Goal: Task Accomplishment & Management: Complete application form

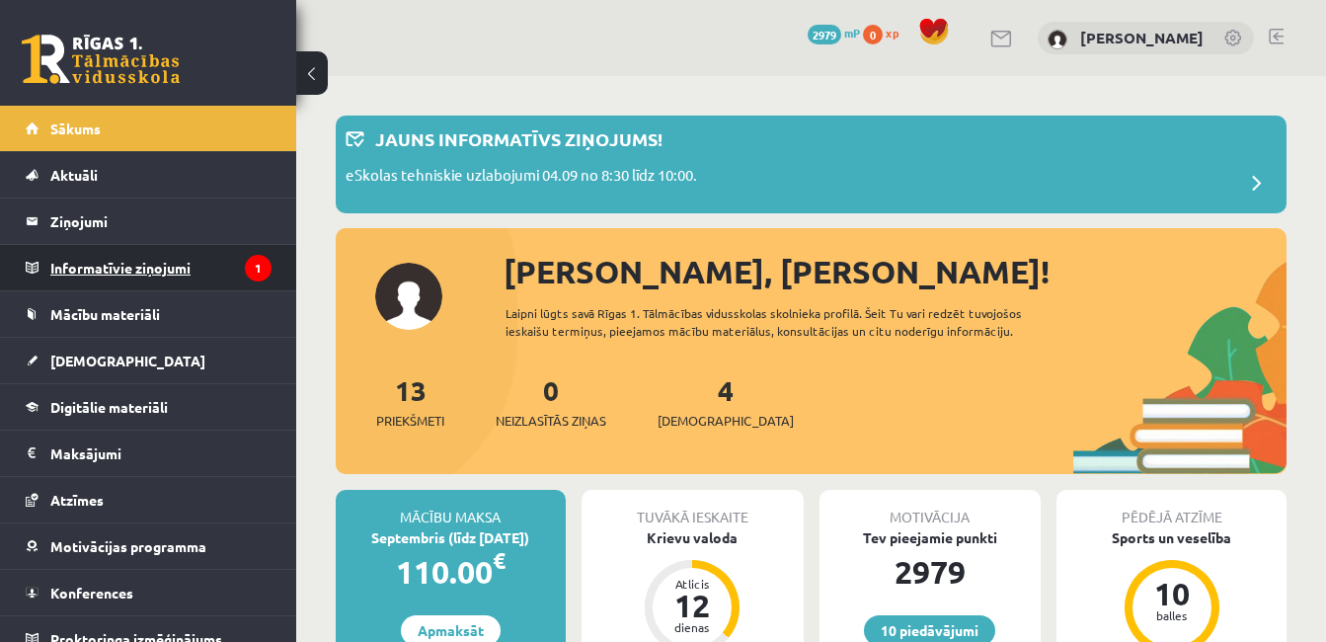
click at [187, 287] on legend "Informatīvie ziņojumi 1" at bounding box center [160, 267] width 221 height 45
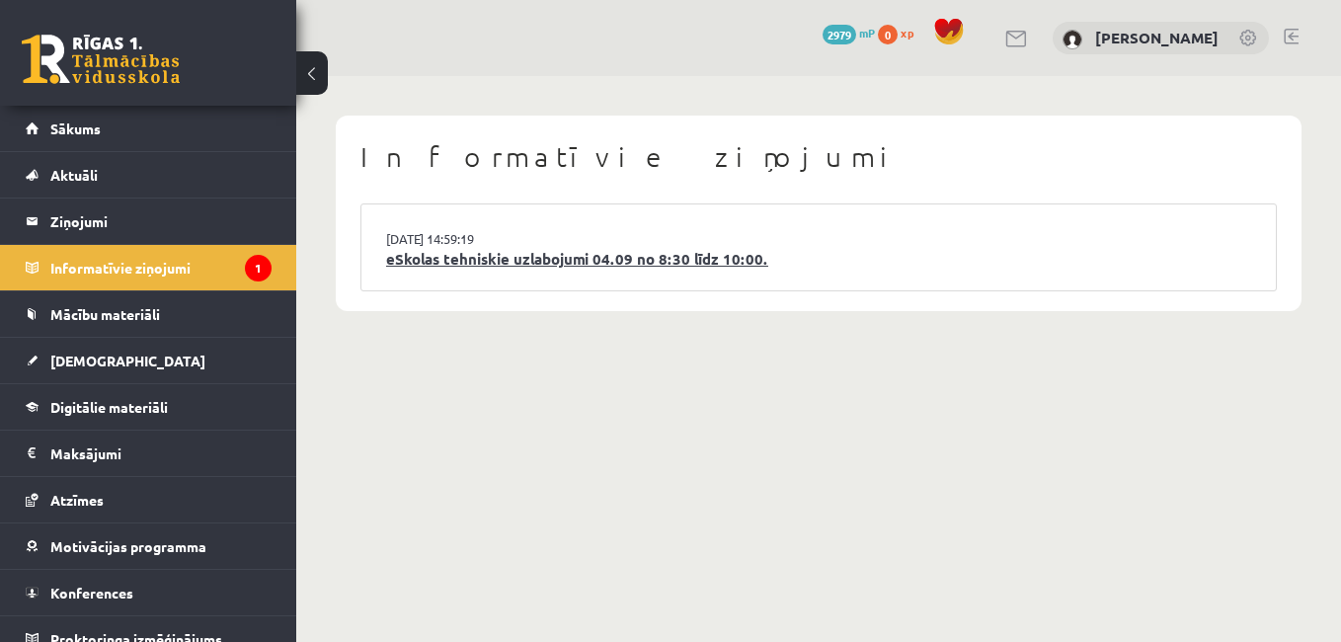
click at [417, 263] on link "eSkolas tehniskie uzlabojumi 04.09 no 8:30 līdz 10:00." at bounding box center [818, 259] width 865 height 23
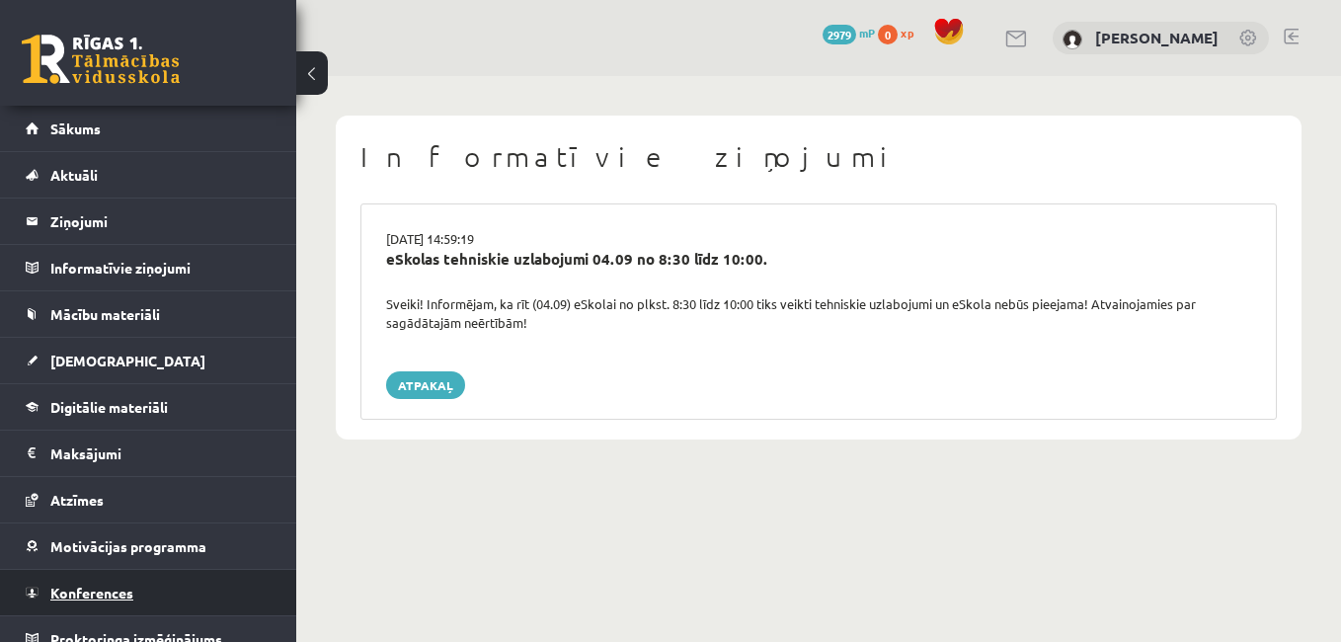
click at [95, 590] on span "Konferences" at bounding box center [91, 592] width 83 height 18
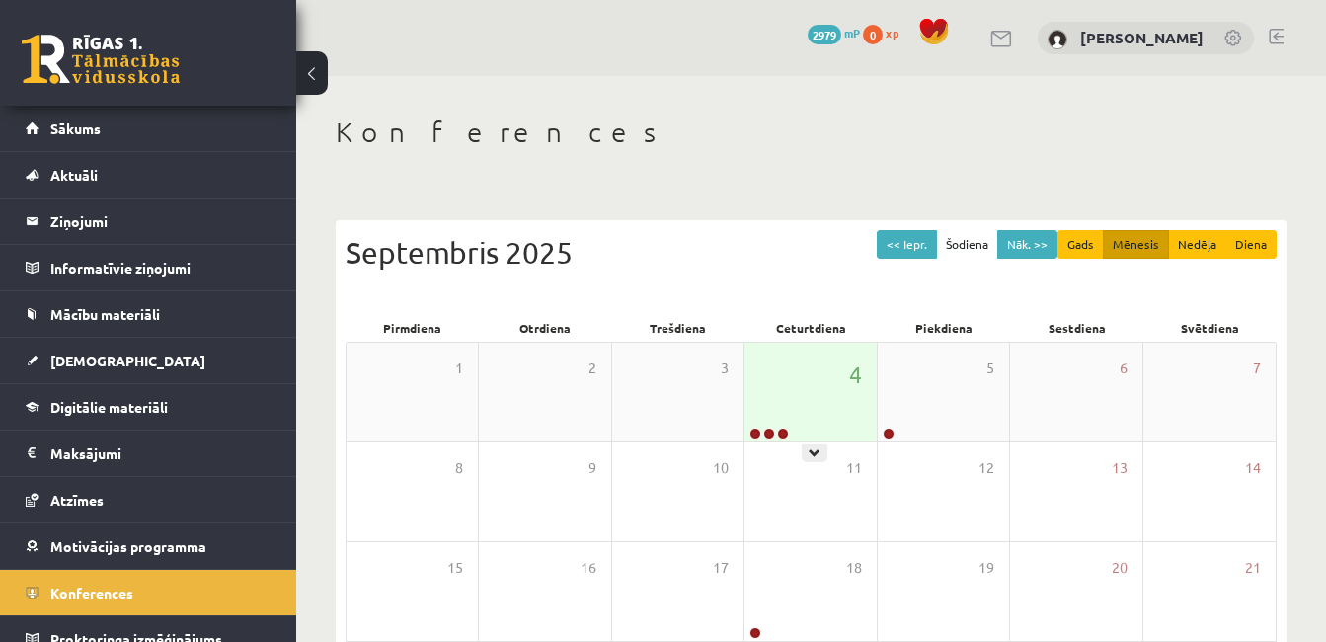
click at [756, 408] on div "4" at bounding box center [809, 392] width 131 height 99
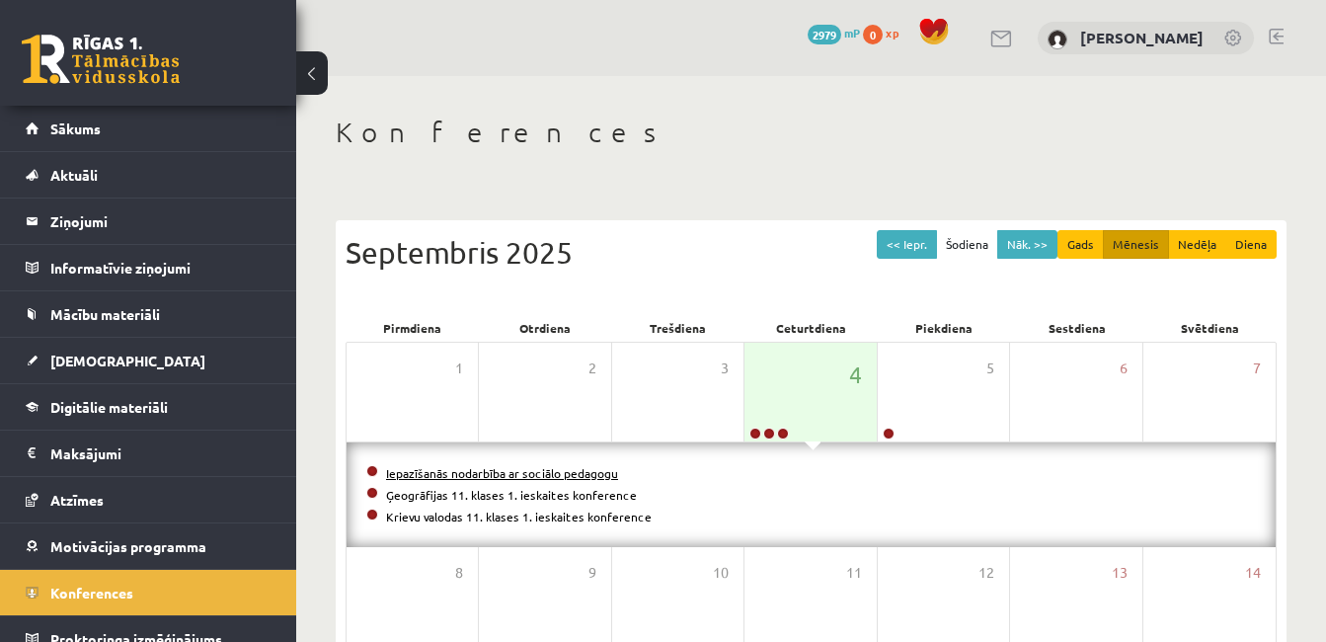
click at [565, 469] on link "Iepazīšanās nodarbība ar sociālo pedagogu" at bounding box center [502, 473] width 232 height 16
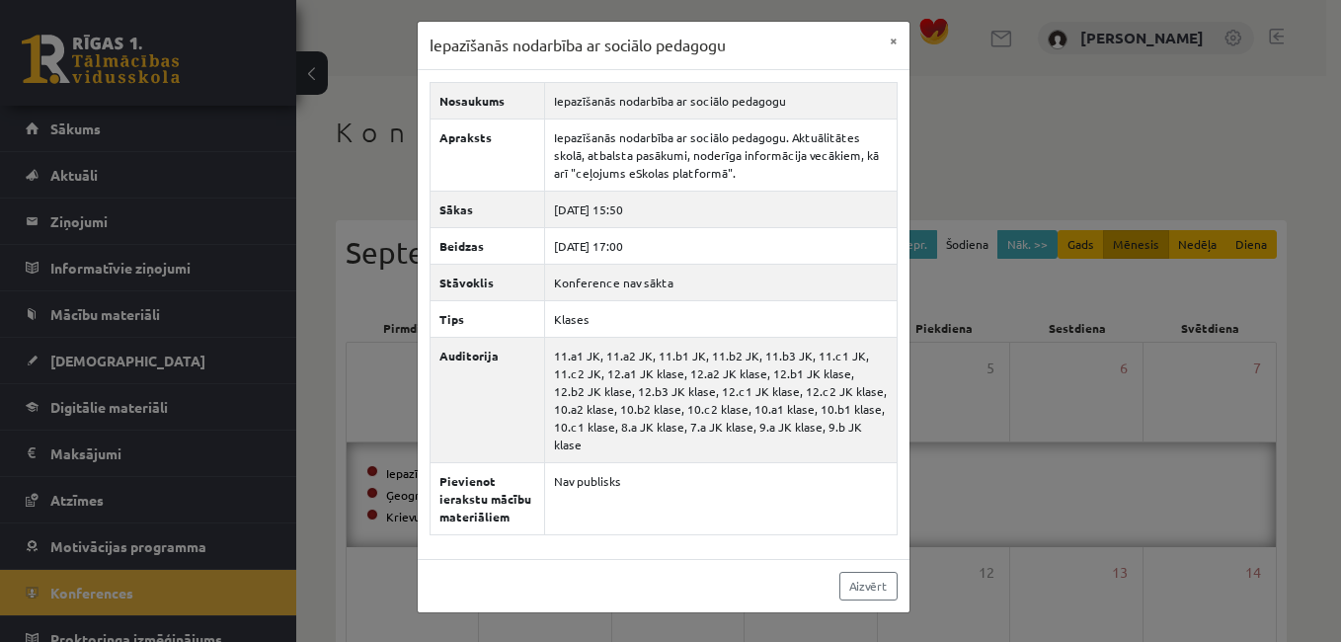
click at [987, 243] on div "Iepazīšanās nodarbība ar sociālo pedagogu × Nosaukums Iepazīšanās nodarbība ar …" at bounding box center [670, 321] width 1341 height 642
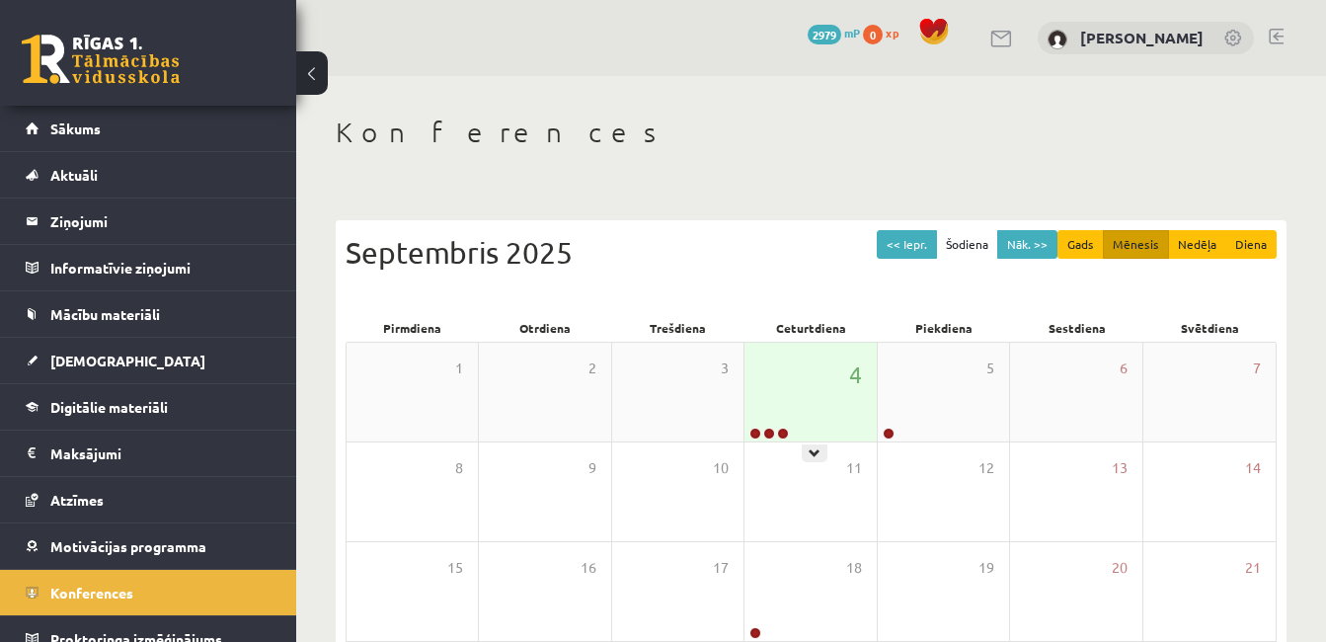
click at [809, 419] on div "4" at bounding box center [809, 392] width 131 height 99
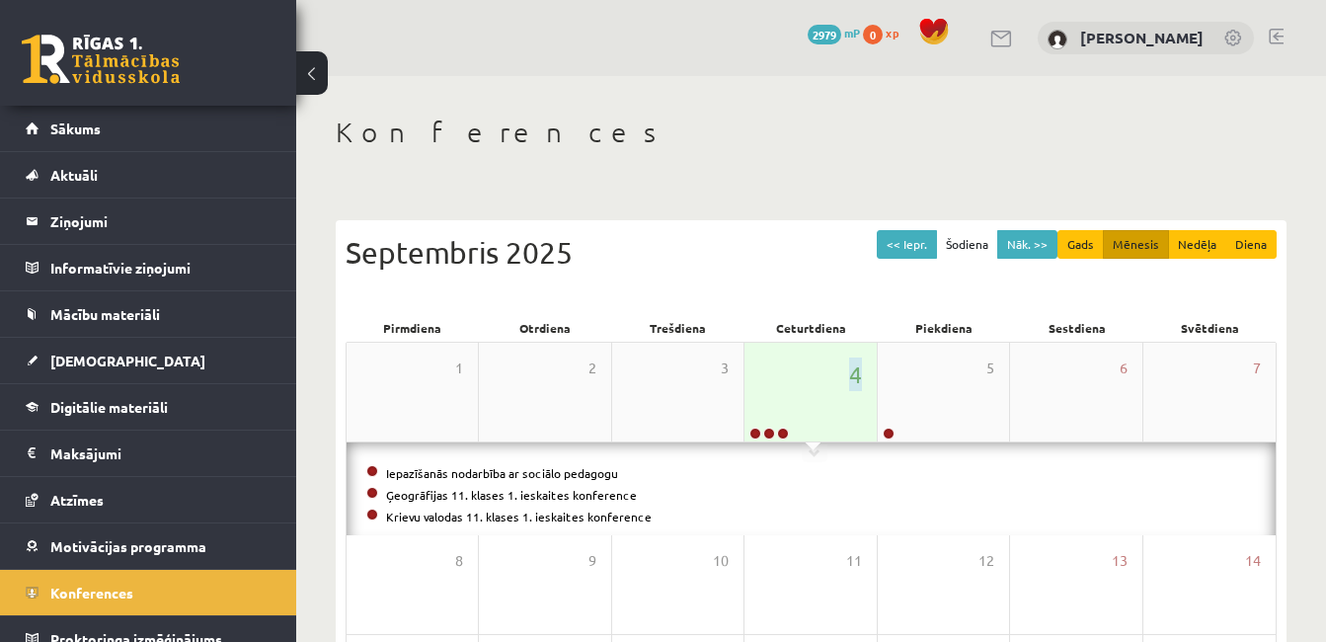
click at [809, 419] on div "4" at bounding box center [809, 392] width 131 height 99
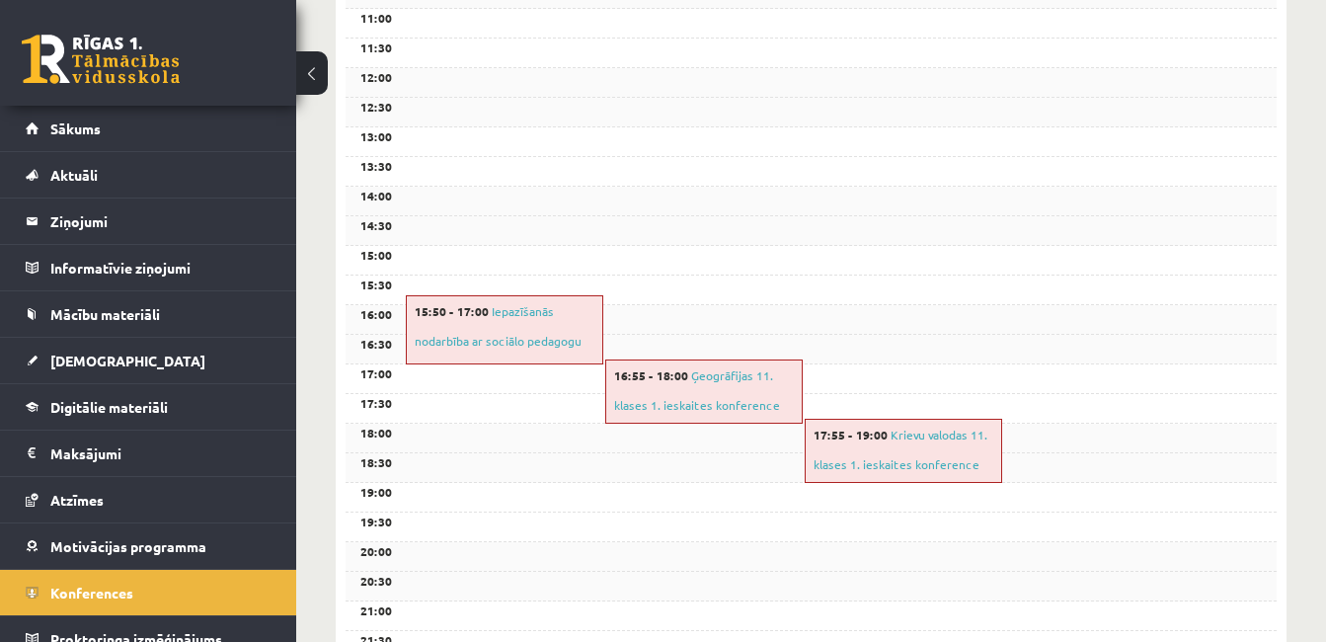
scroll to position [632, 0]
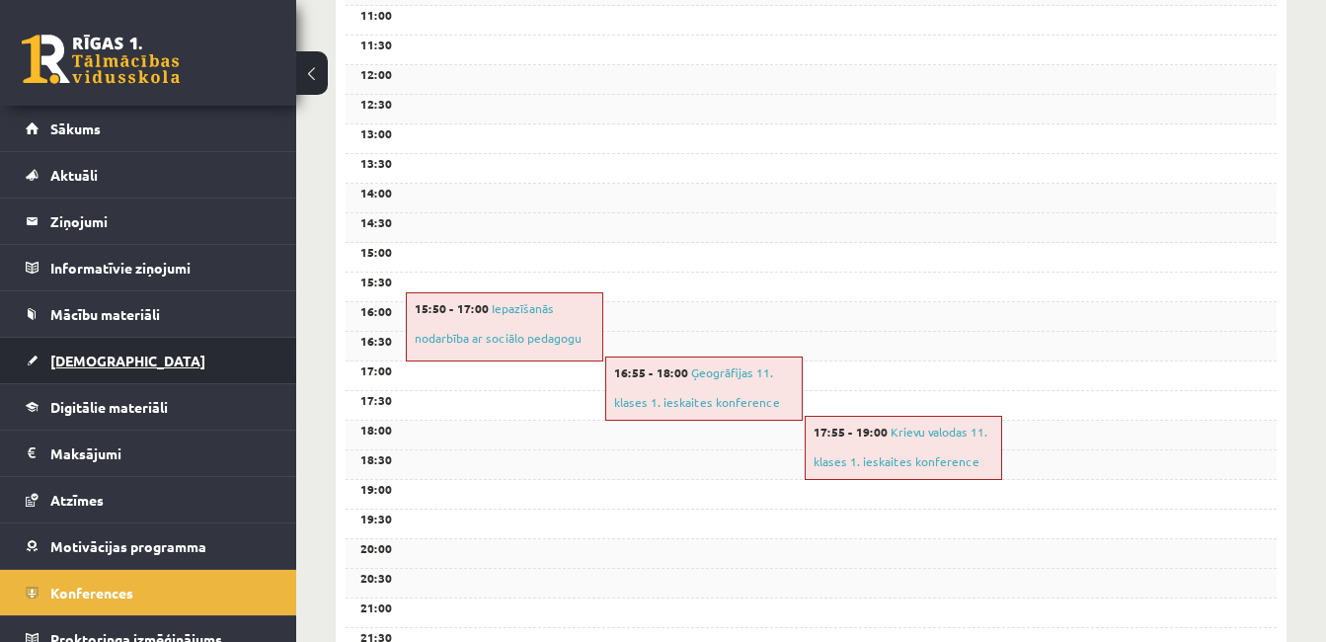
click at [173, 355] on link "[DEMOGRAPHIC_DATA]" at bounding box center [149, 360] width 246 height 45
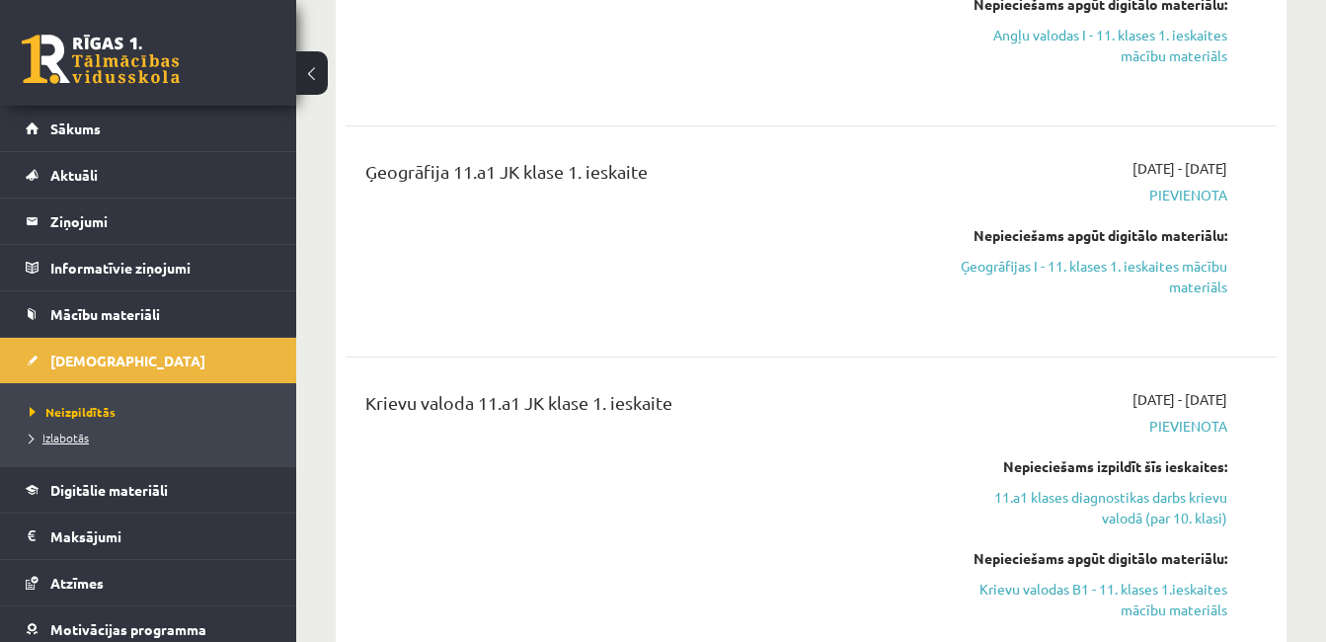
click at [66, 440] on span "Izlabotās" at bounding box center [59, 437] width 59 height 16
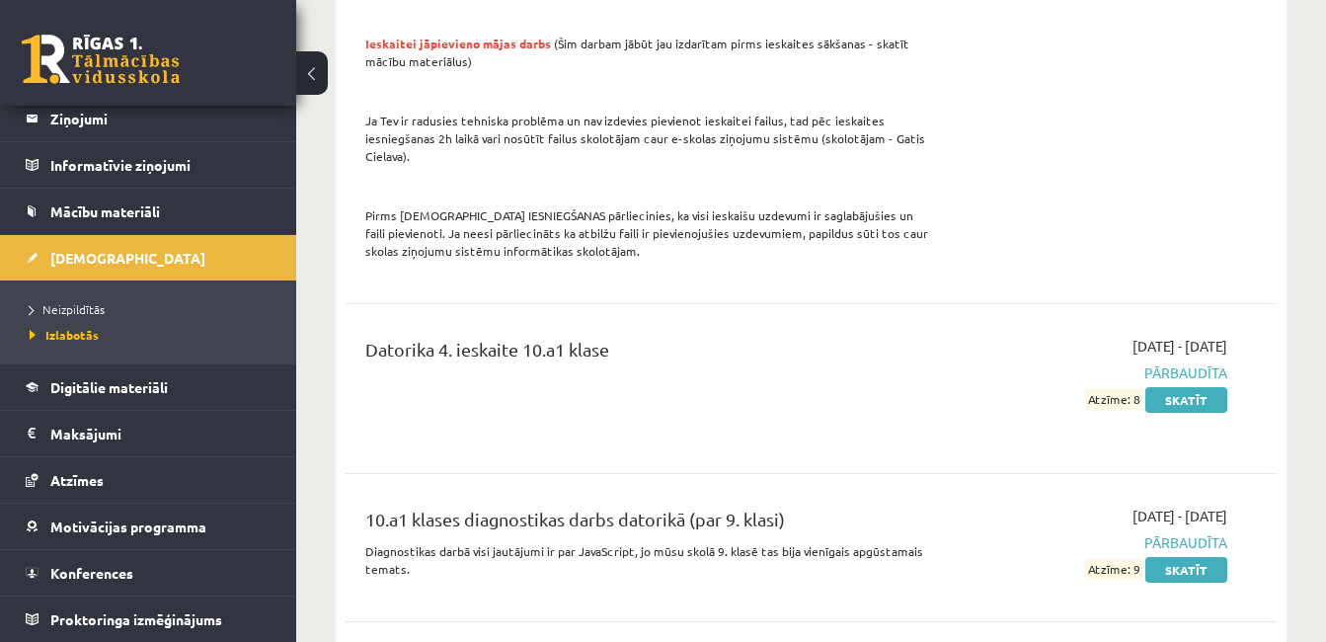
scroll to position [5291, 0]
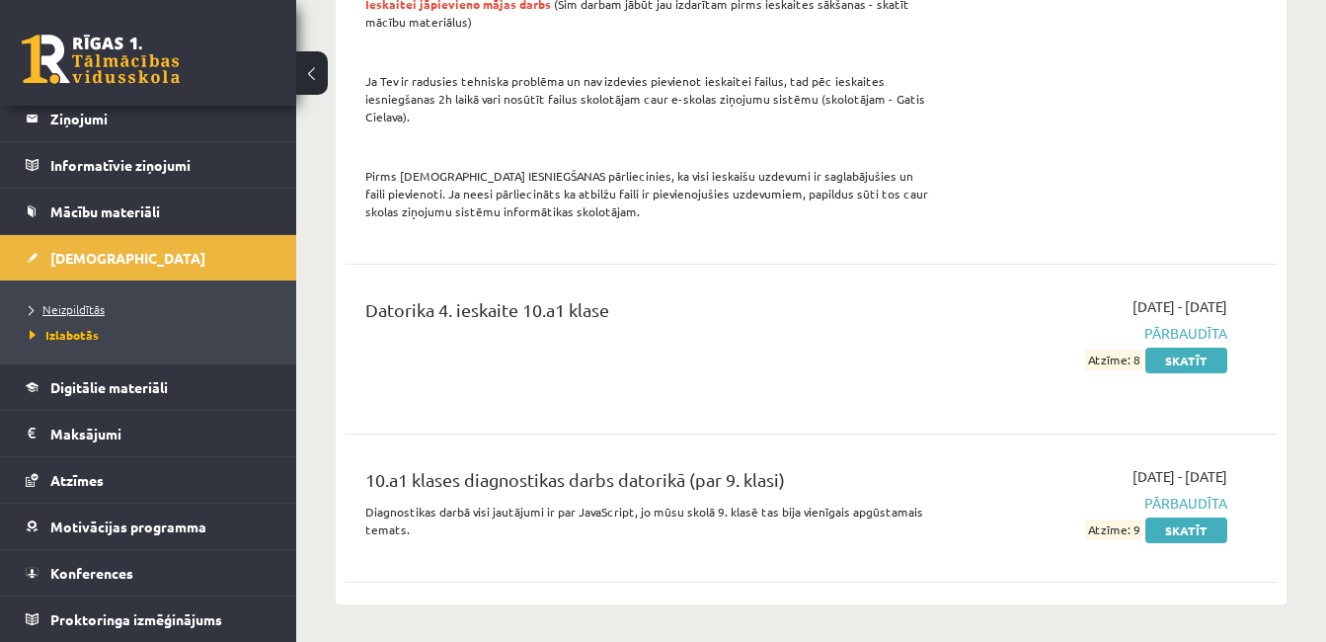
click at [166, 308] on link "Neizpildītās" at bounding box center [153, 309] width 247 height 18
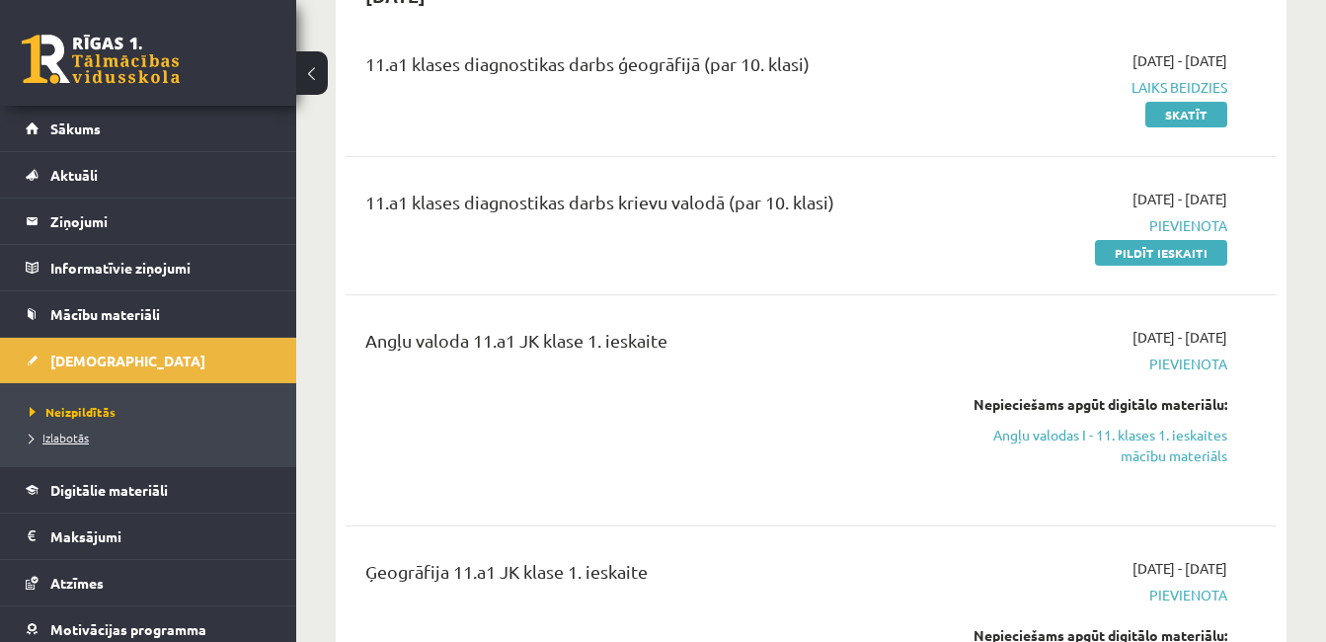
scroll to position [103, 0]
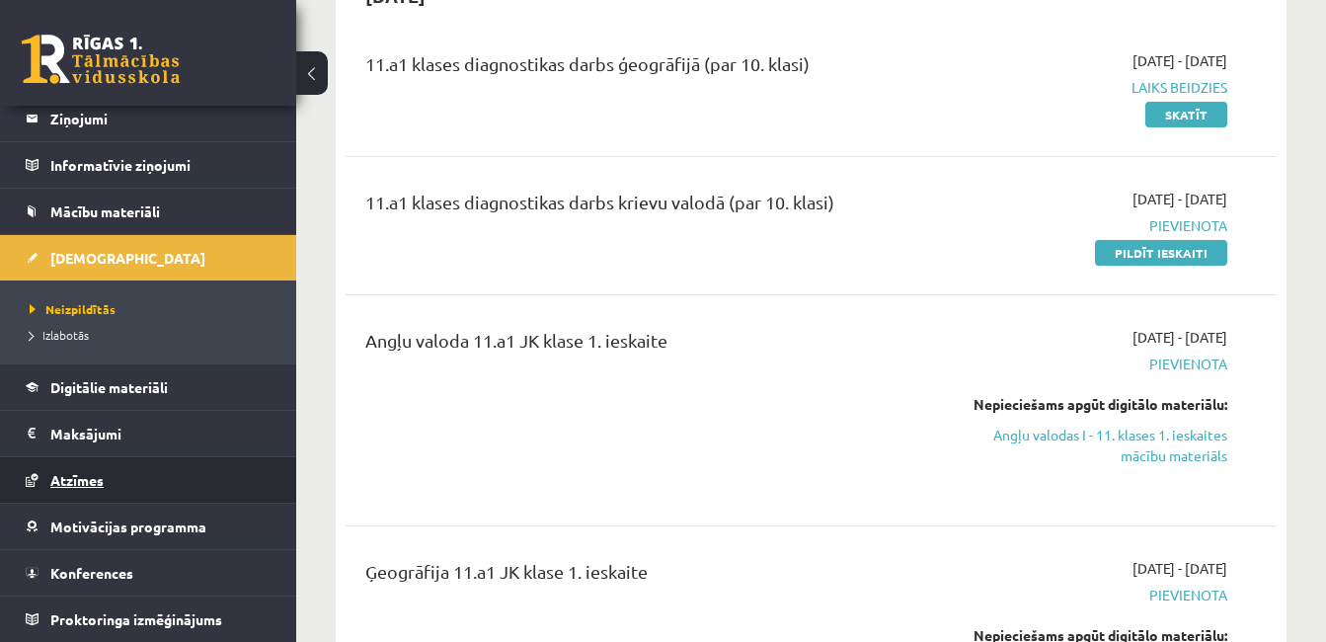
click at [93, 487] on span "Atzīmes" at bounding box center [76, 480] width 53 height 18
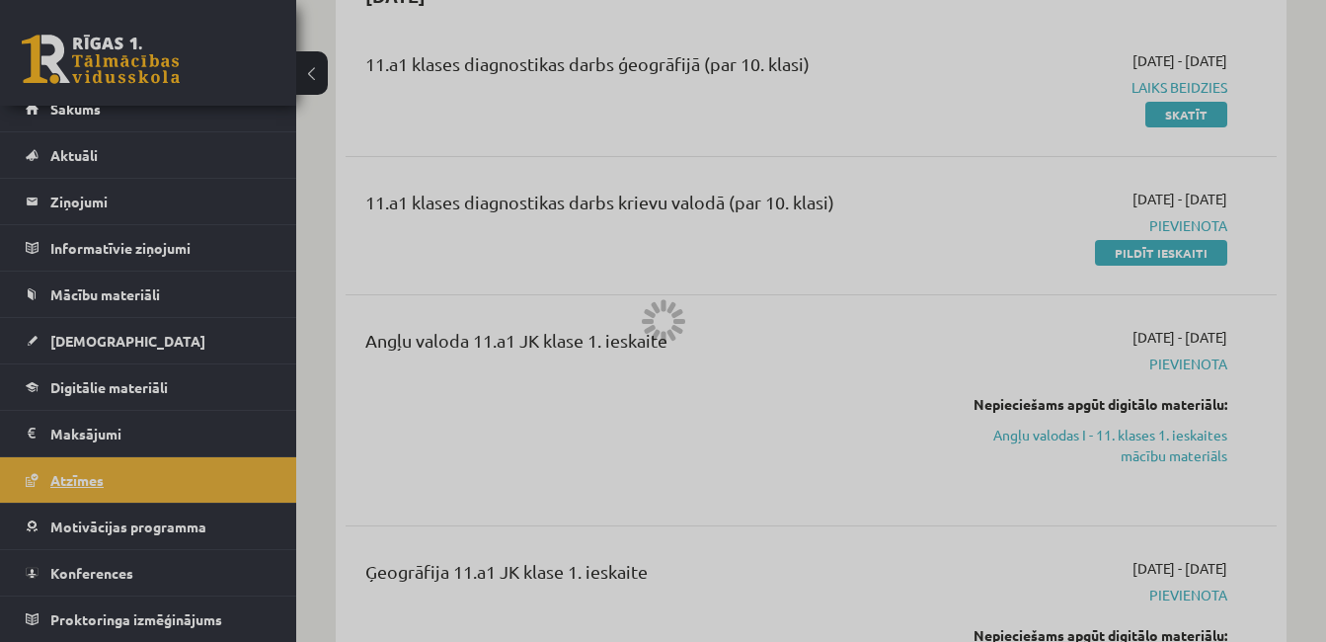
scroll to position [20, 0]
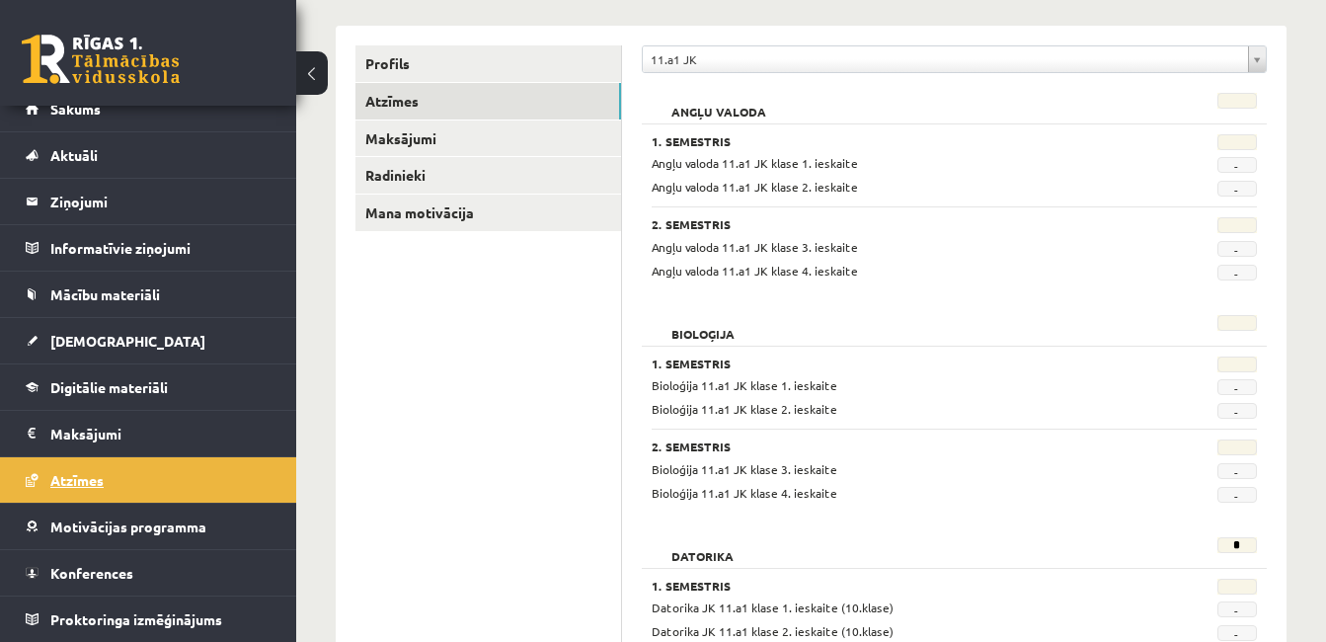
click at [176, 480] on link "Atzīmes" at bounding box center [149, 479] width 246 height 45
click at [210, 107] on link "Sākums" at bounding box center [149, 108] width 246 height 45
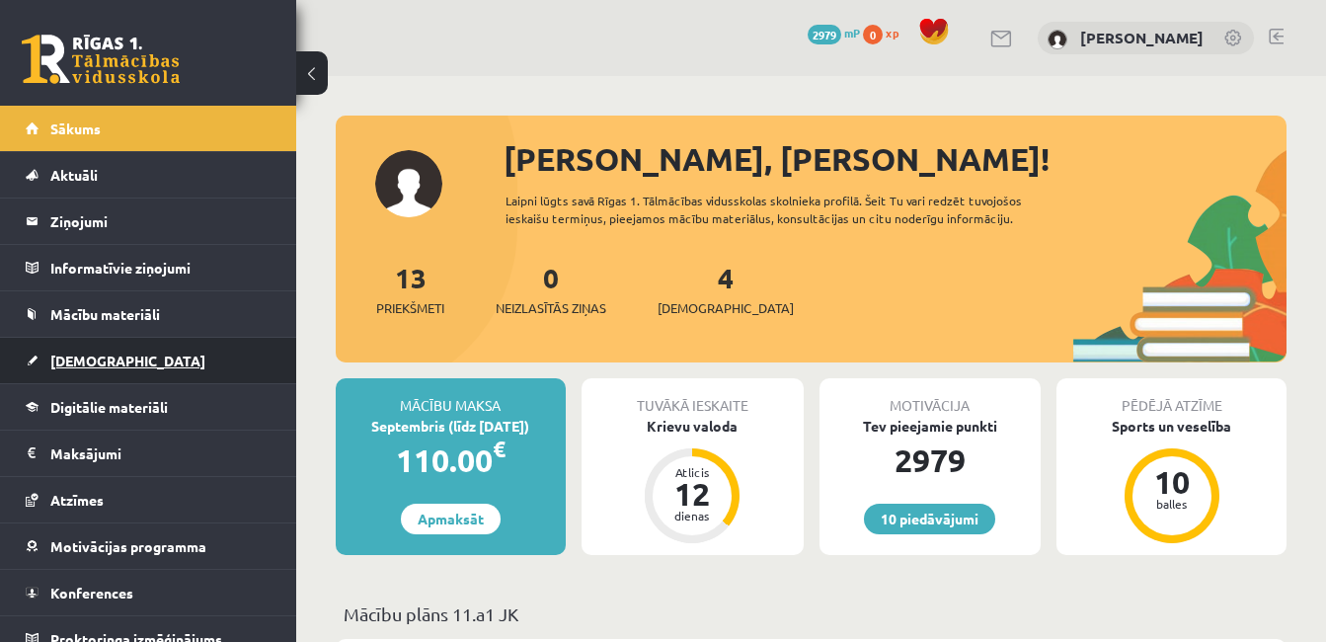
click at [205, 371] on link "[DEMOGRAPHIC_DATA]" at bounding box center [149, 360] width 246 height 45
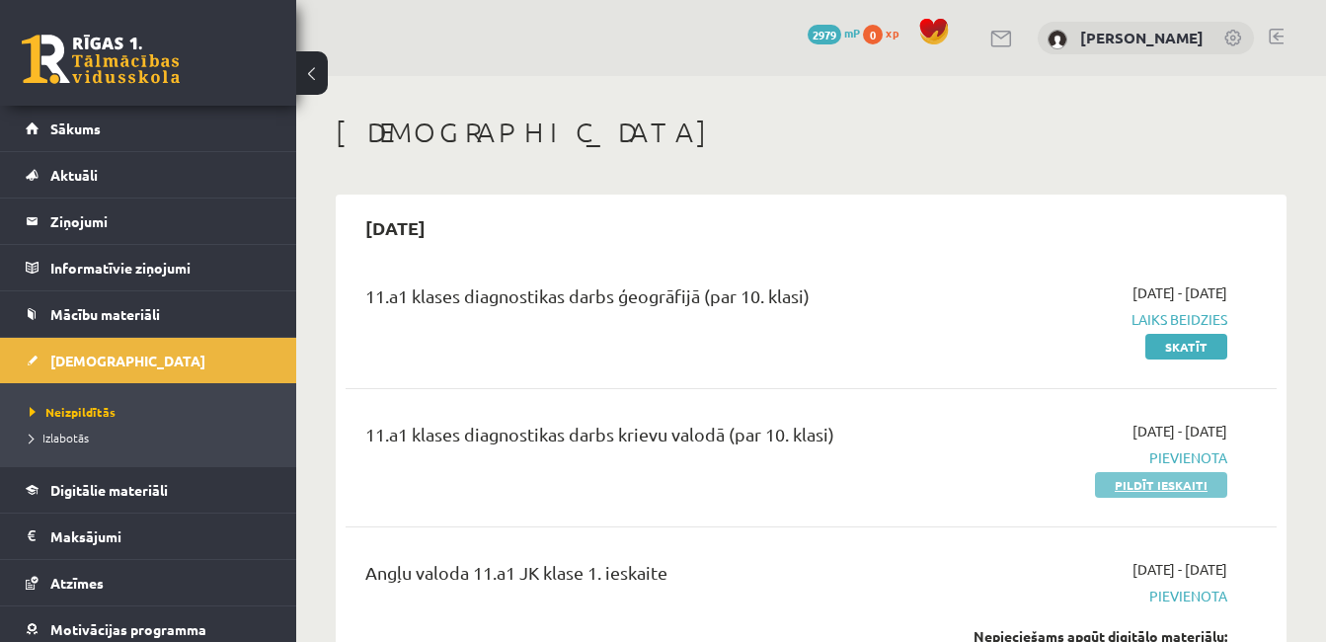
click at [1146, 491] on link "Pildīt ieskaiti" at bounding box center [1161, 485] width 132 height 26
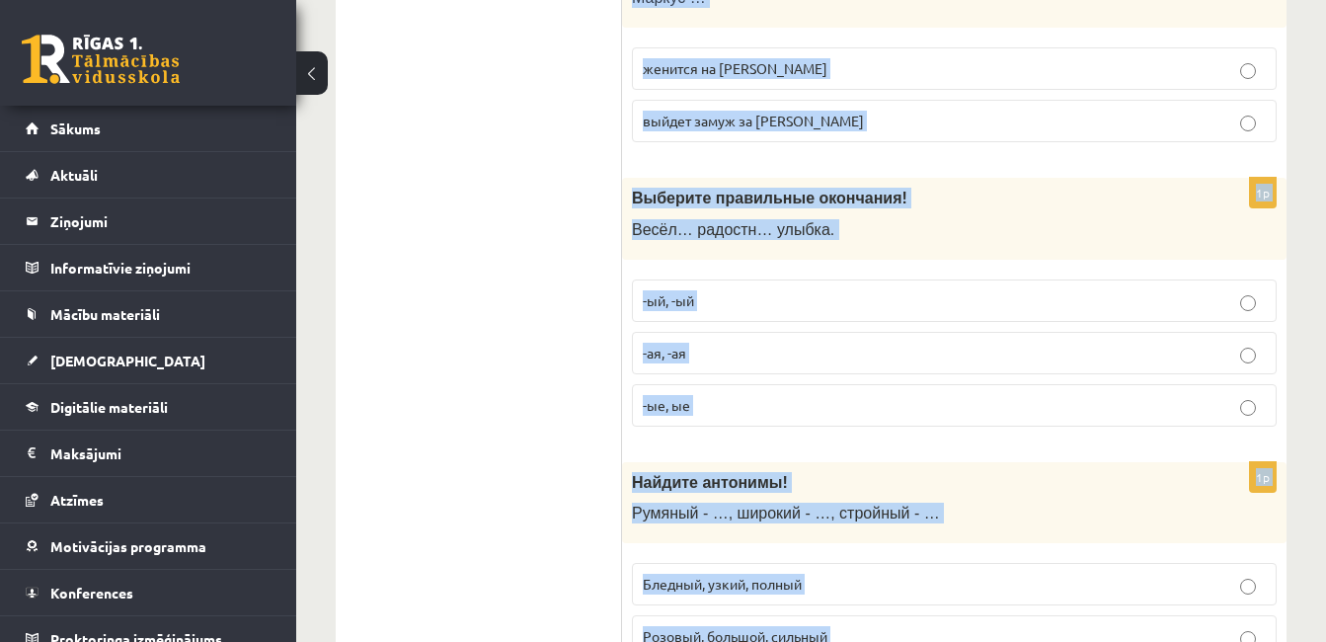
scroll to position [6582, 0]
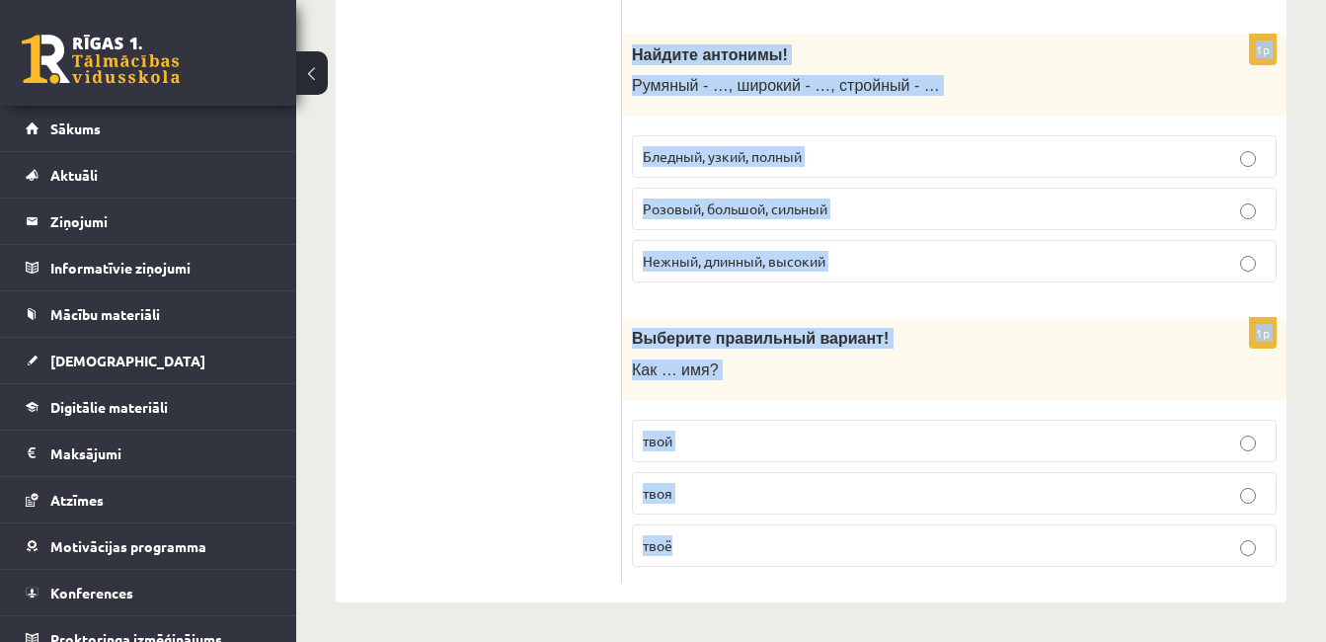
drag, startPoint x: 627, startPoint y: 194, endPoint x: 731, endPoint y: 684, distance: 500.7
copy form "Выберите правильный вариант ! Чем дальше едешь на север, тем … ночи. холодный х…"
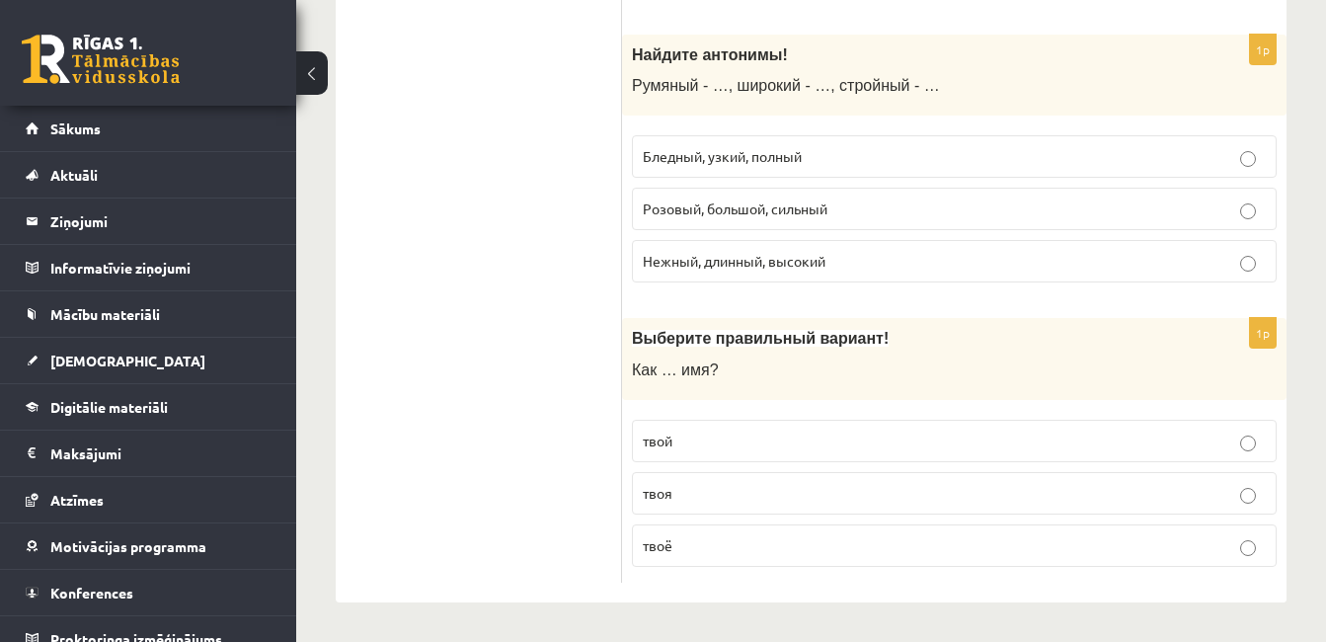
click at [672, 542] on span "твоё" at bounding box center [658, 545] width 30 height 18
click at [667, 166] on p "Бледный, узкий, полный" at bounding box center [954, 156] width 623 height 21
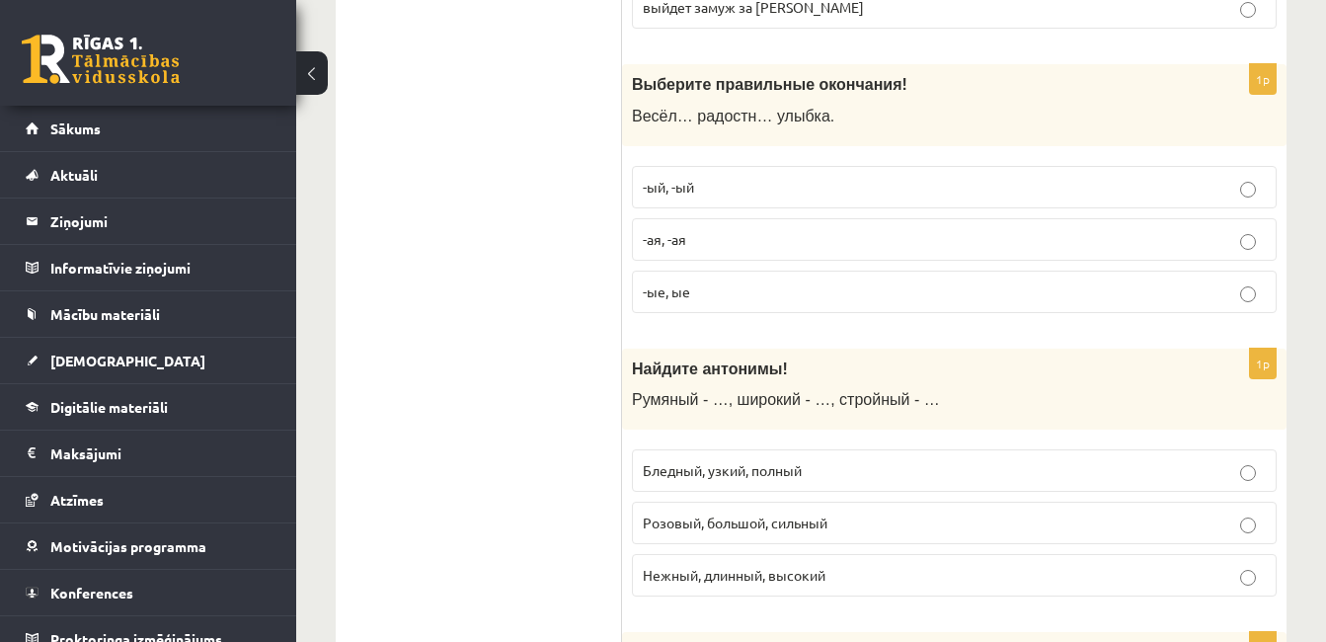
scroll to position [6266, 0]
click at [1077, 227] on label "-ая, -ая" at bounding box center [954, 240] width 645 height 42
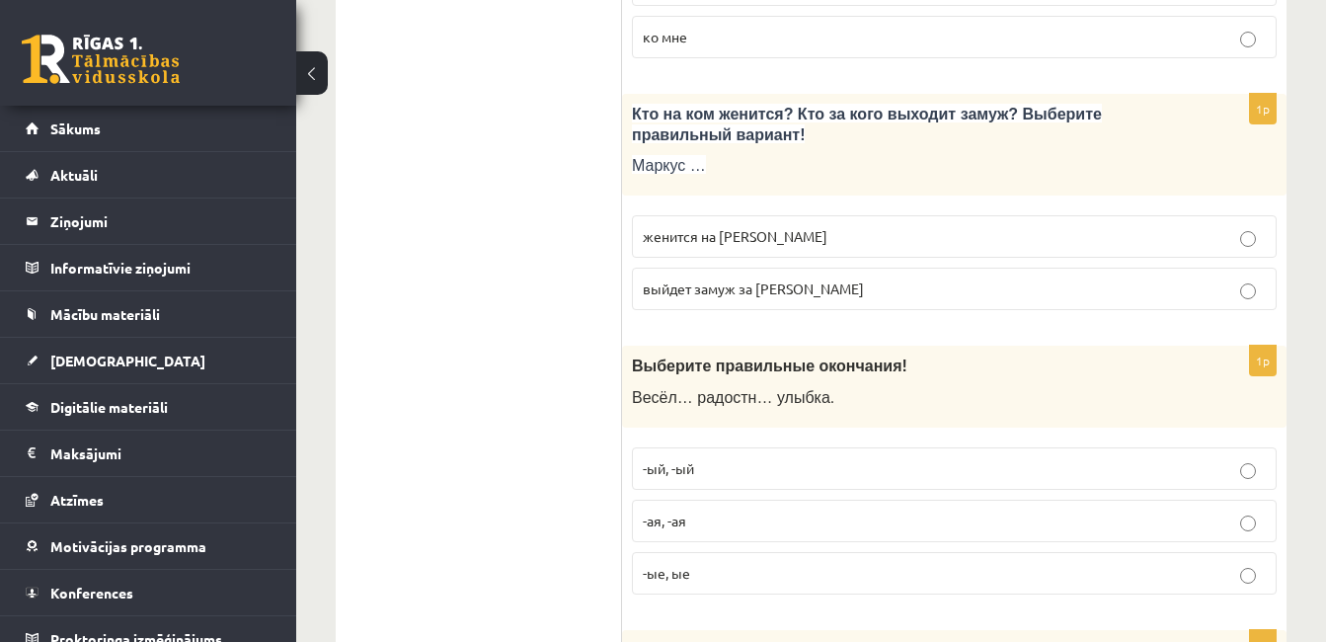
scroll to position [5950, 0]
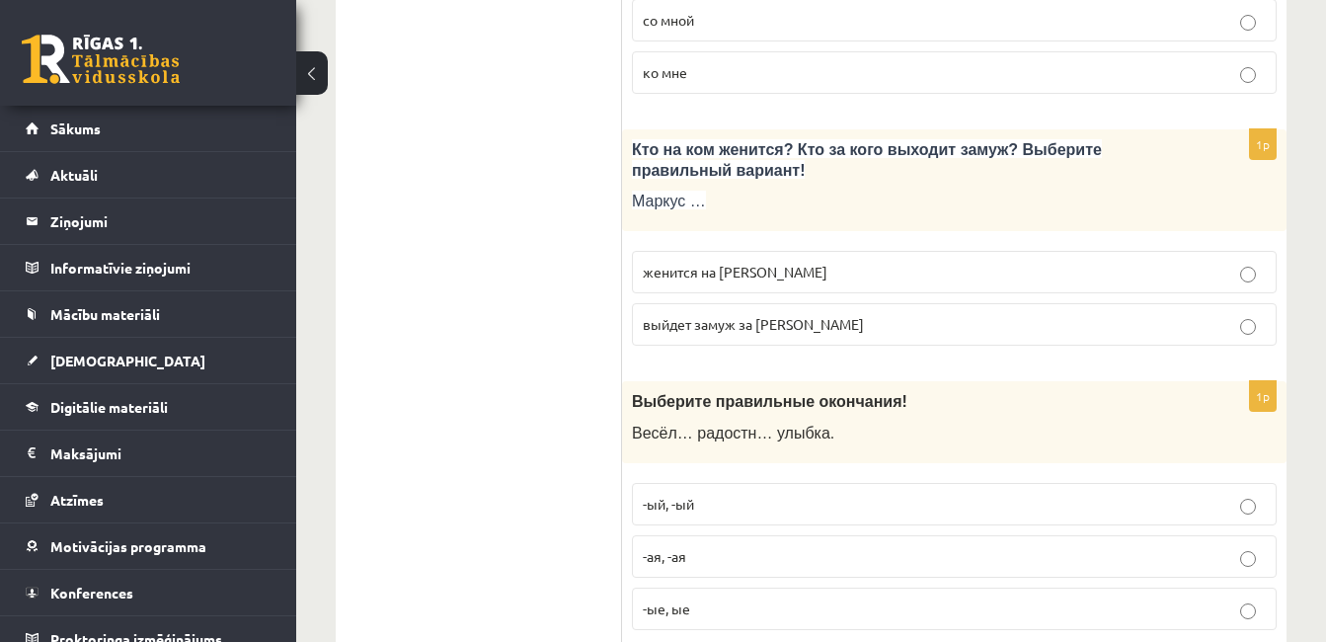
click at [661, 276] on span "женится на Агнии" at bounding box center [735, 272] width 185 height 18
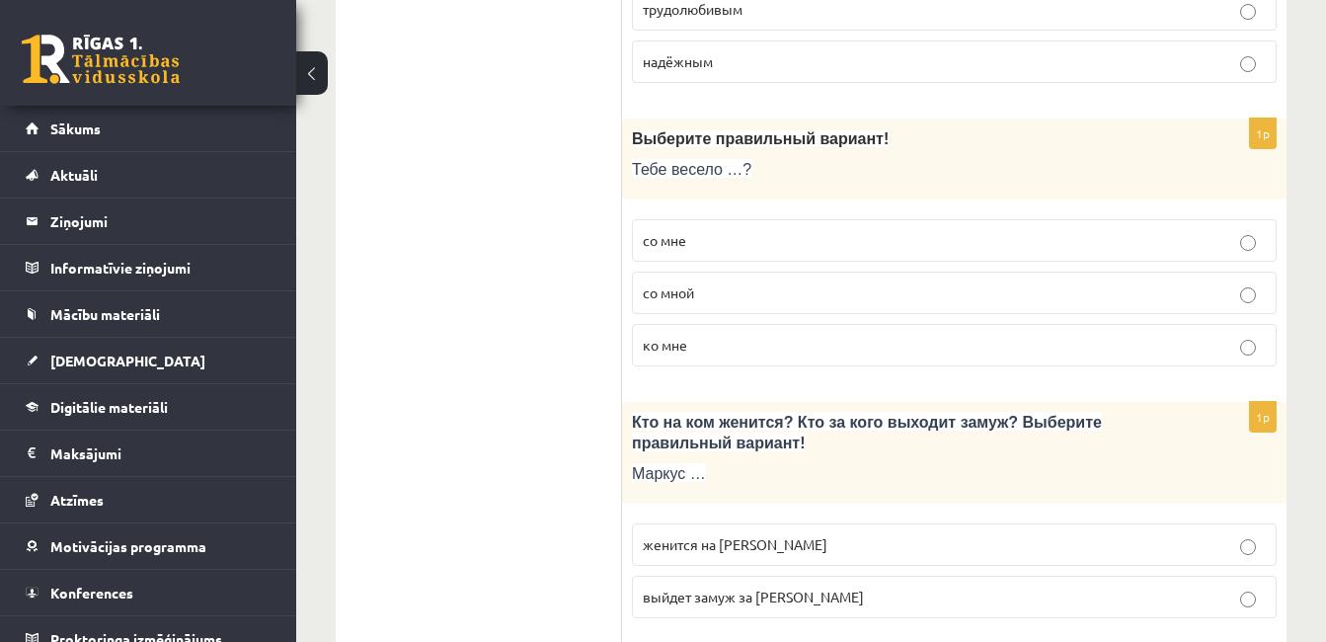
scroll to position [5673, 0]
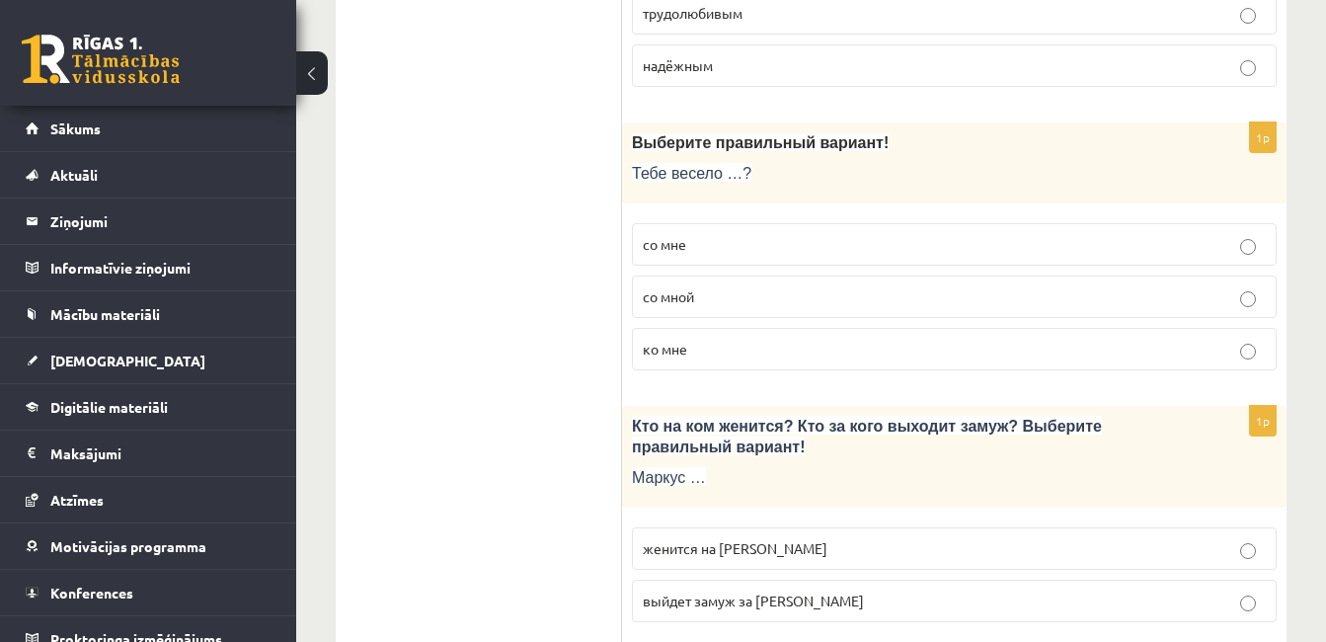
click at [776, 292] on p "со мной" at bounding box center [954, 296] width 623 height 21
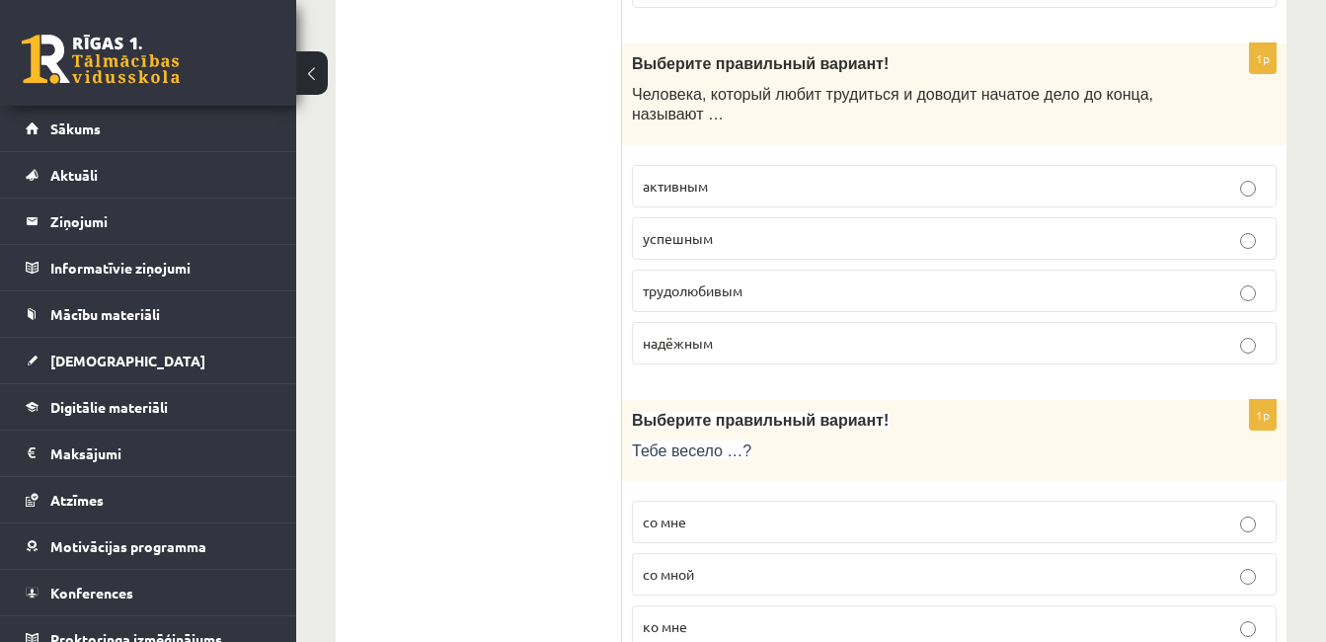
scroll to position [5357, 0]
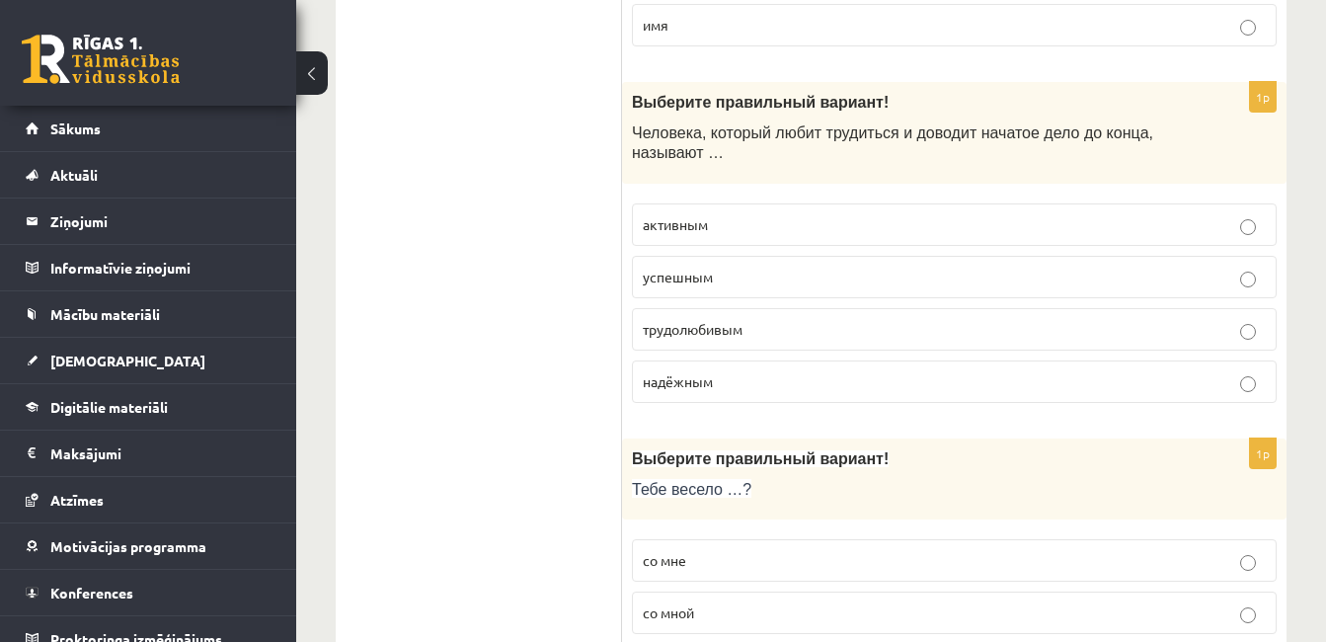
click at [733, 340] on p "трудолюбивым" at bounding box center [954, 329] width 623 height 21
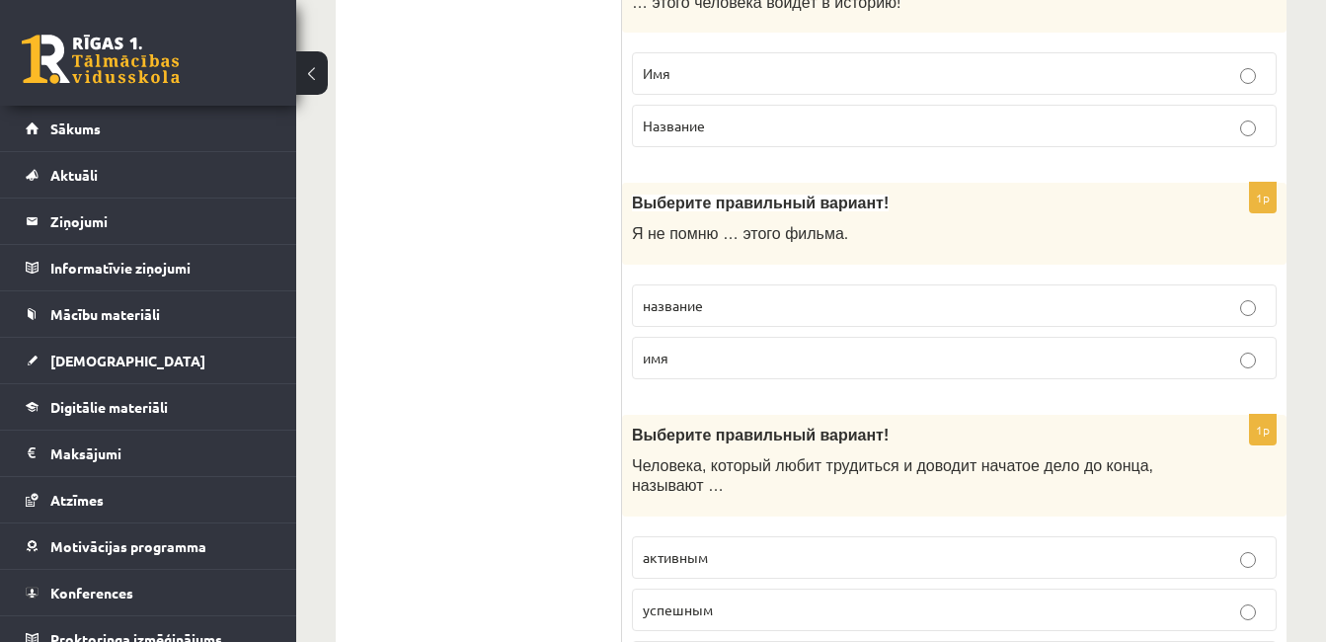
scroll to position [4963, 0]
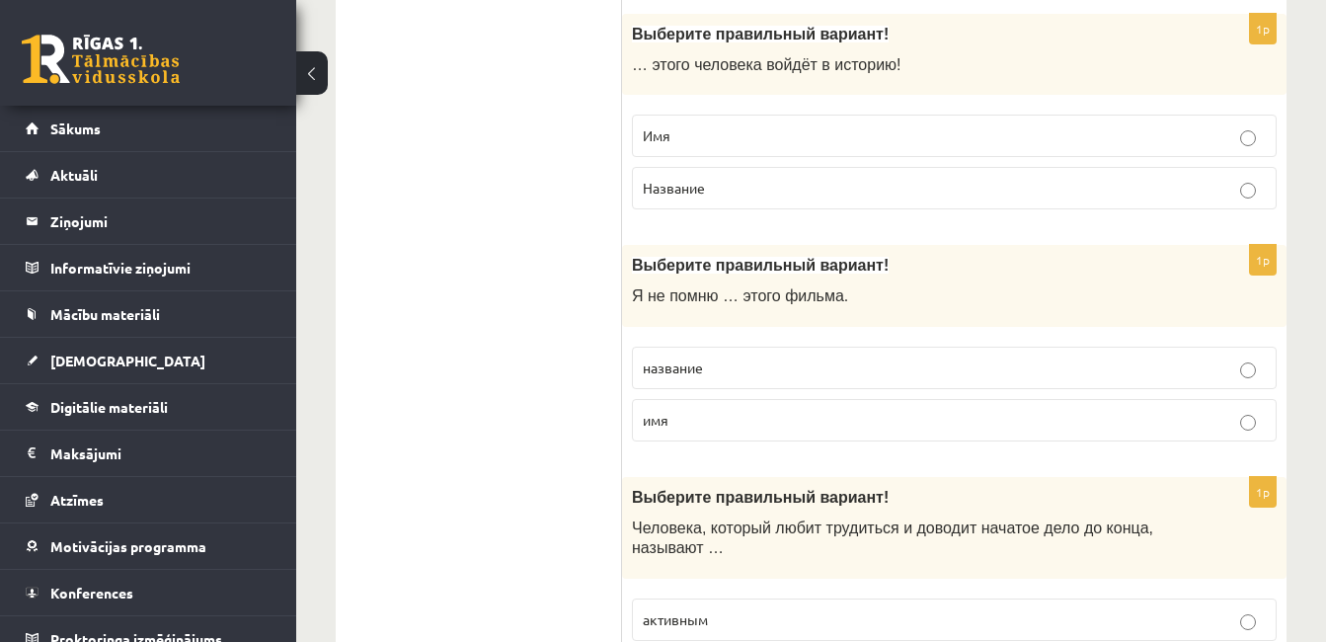
click at [702, 375] on span "название" at bounding box center [673, 367] width 60 height 18
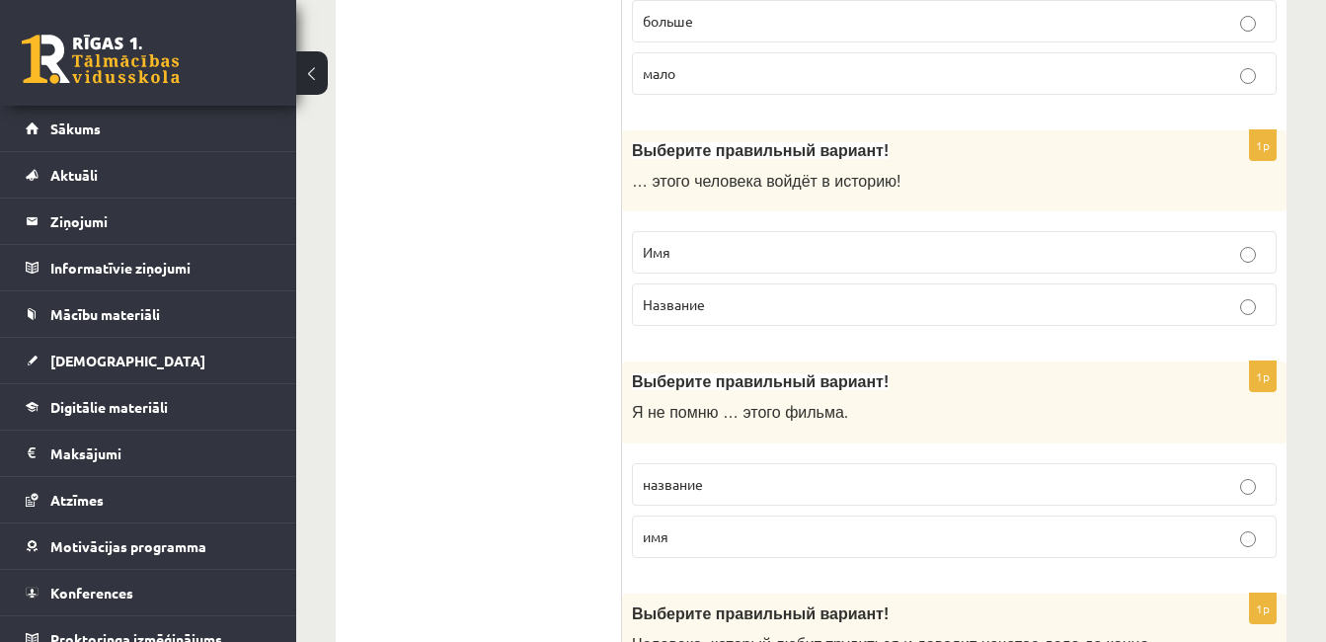
scroll to position [4844, 0]
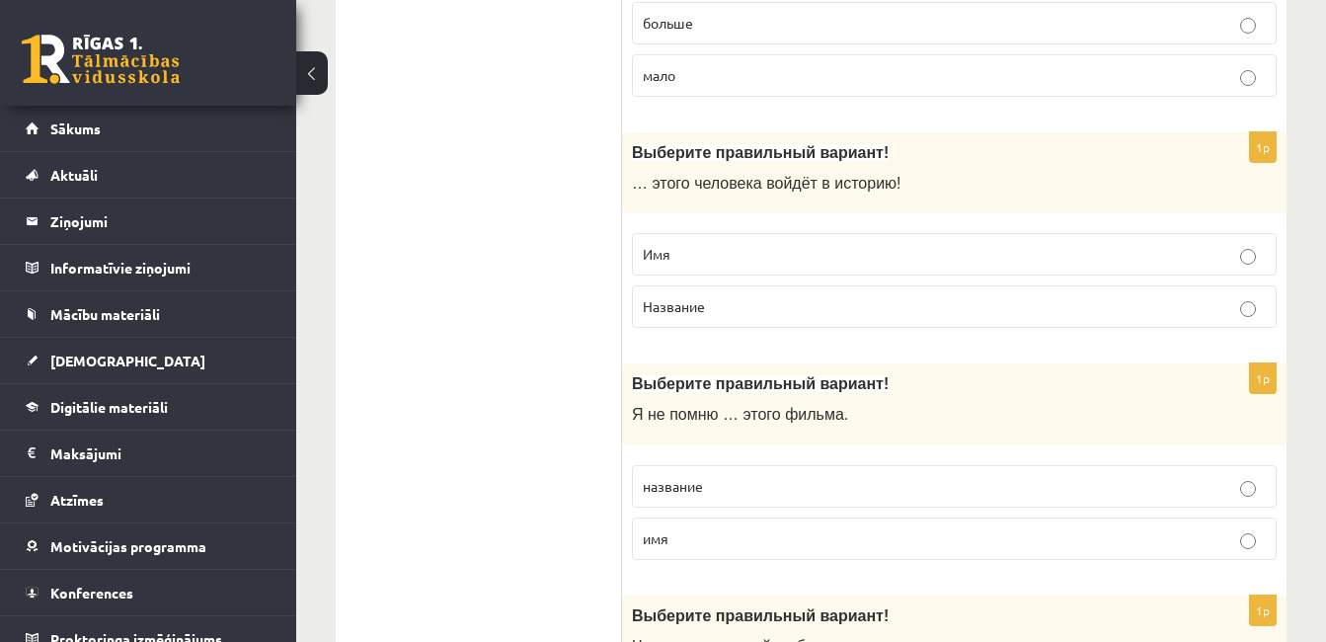
click at [821, 267] on label "Имя" at bounding box center [954, 254] width 645 height 42
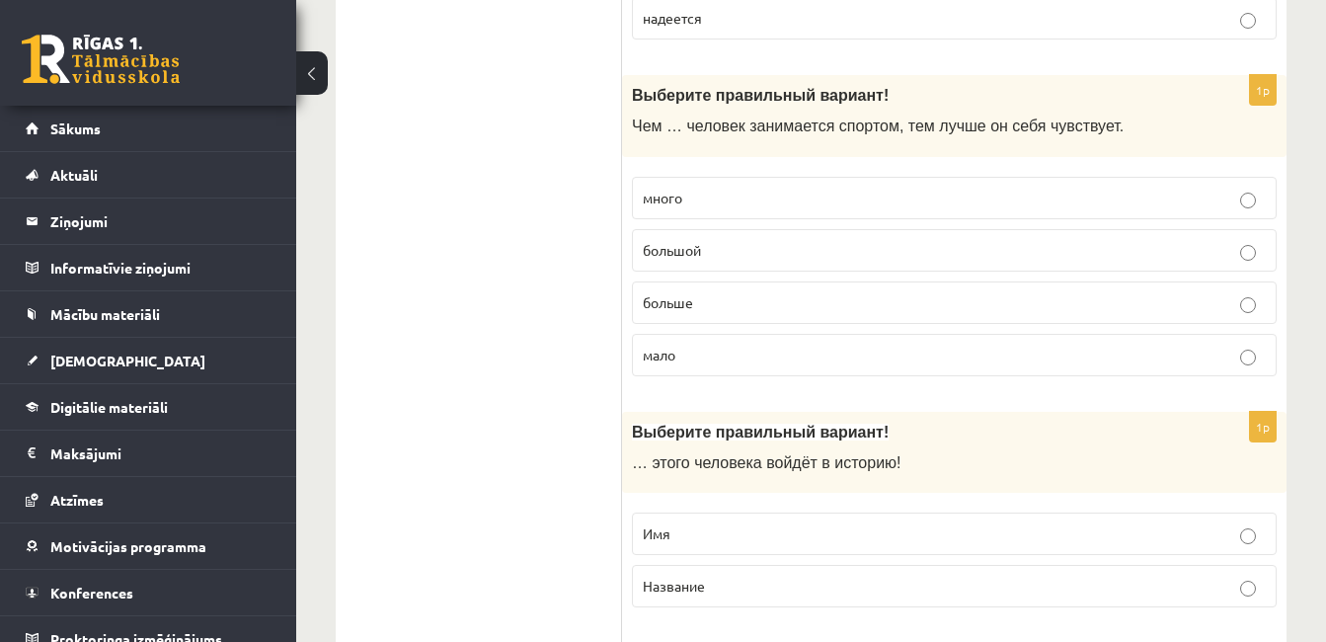
scroll to position [4528, 0]
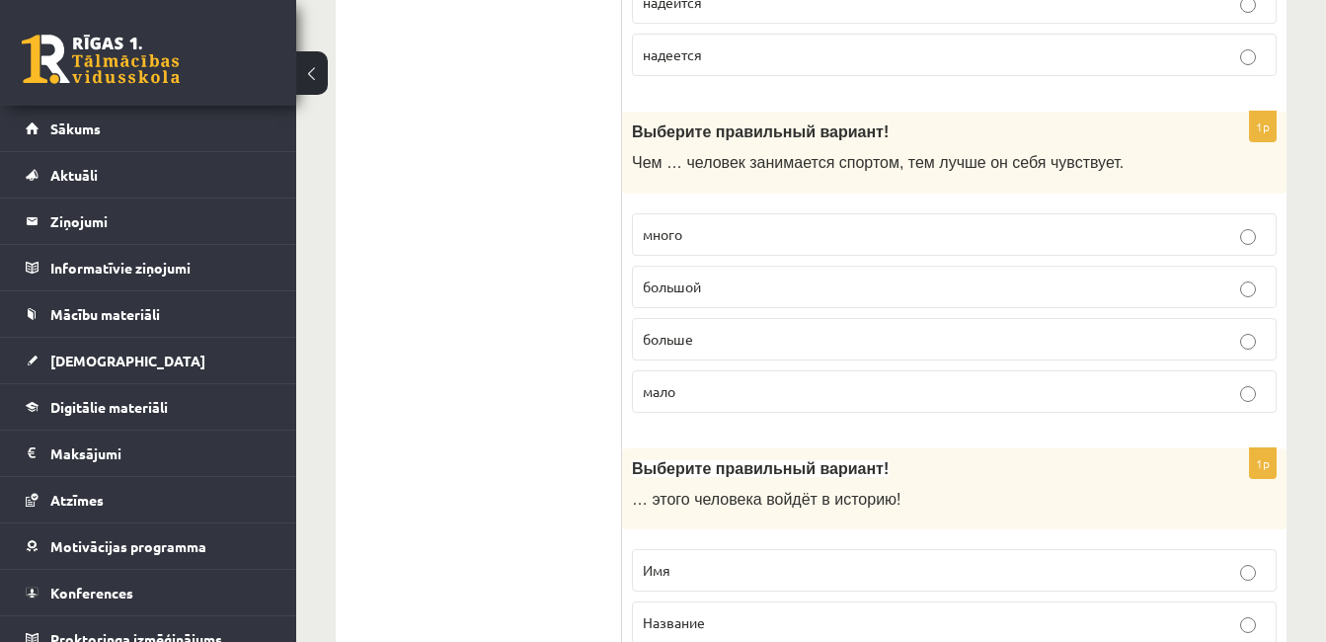
click at [838, 339] on p "больше" at bounding box center [954, 339] width 623 height 21
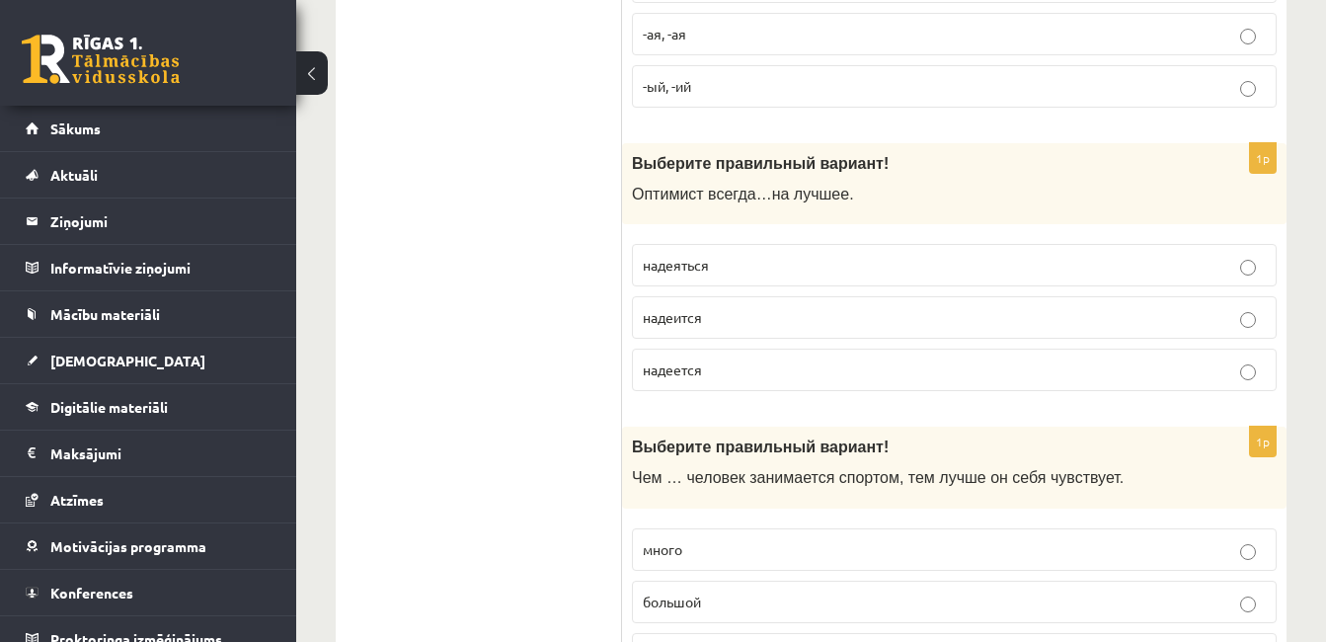
scroll to position [4212, 0]
click at [727, 333] on label "надеится" at bounding box center [954, 318] width 645 height 42
click at [728, 348] on fieldset "надеяться надеится надеется" at bounding box center [954, 316] width 645 height 163
click at [740, 372] on p "надеется" at bounding box center [954, 370] width 623 height 21
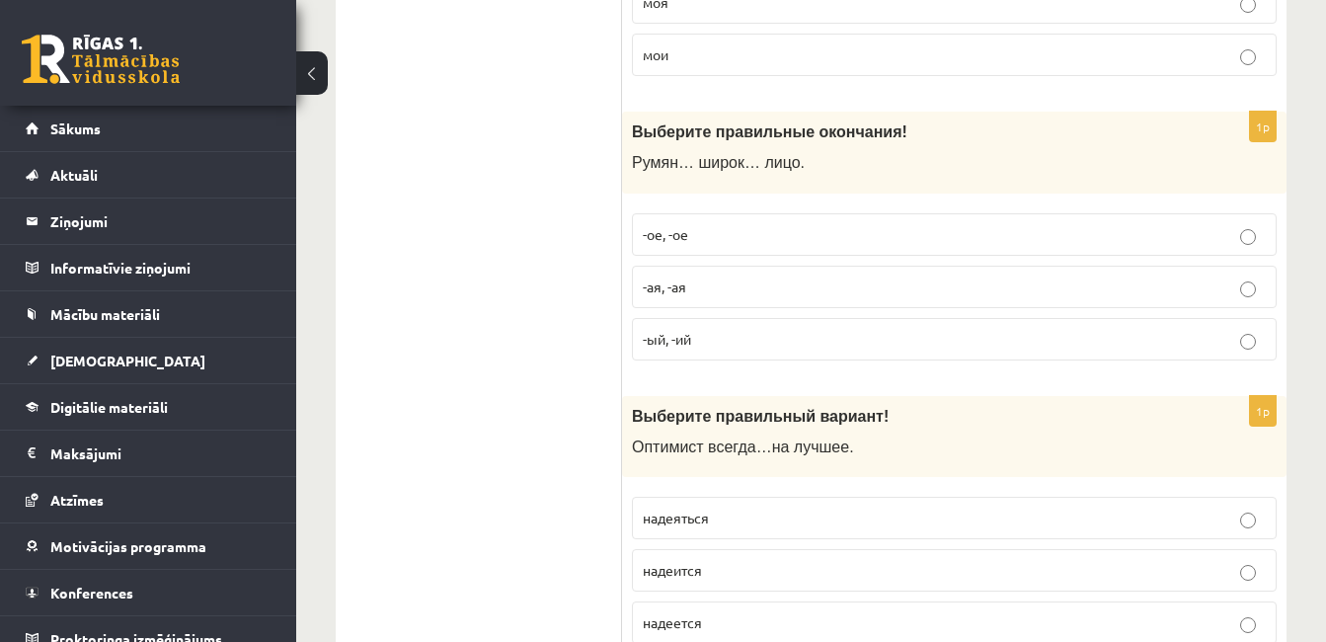
scroll to position [3936, 0]
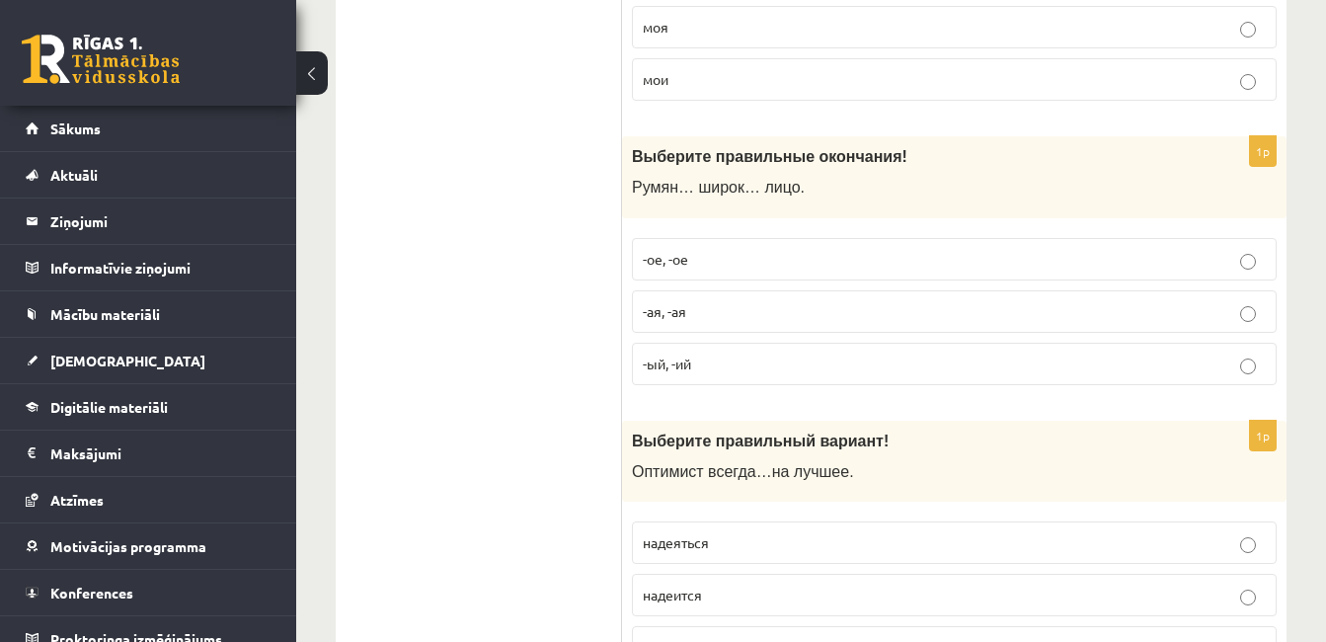
click at [715, 256] on p "-ое, -ое" at bounding box center [954, 259] width 623 height 21
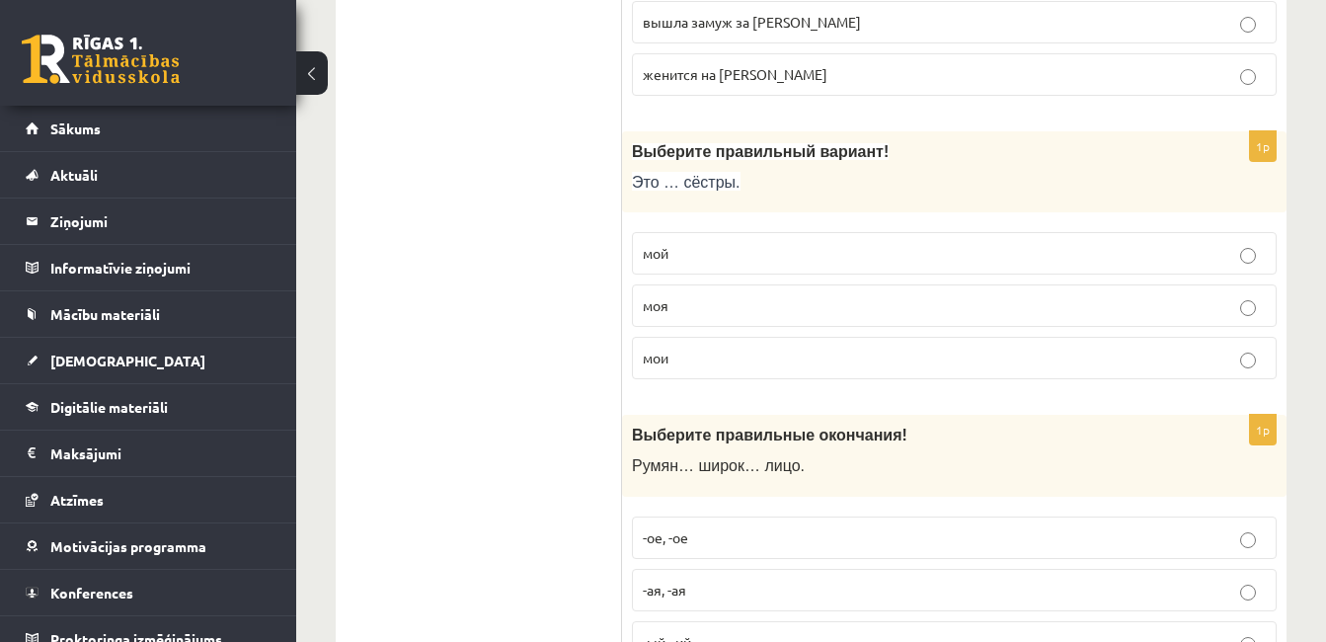
scroll to position [3620, 0]
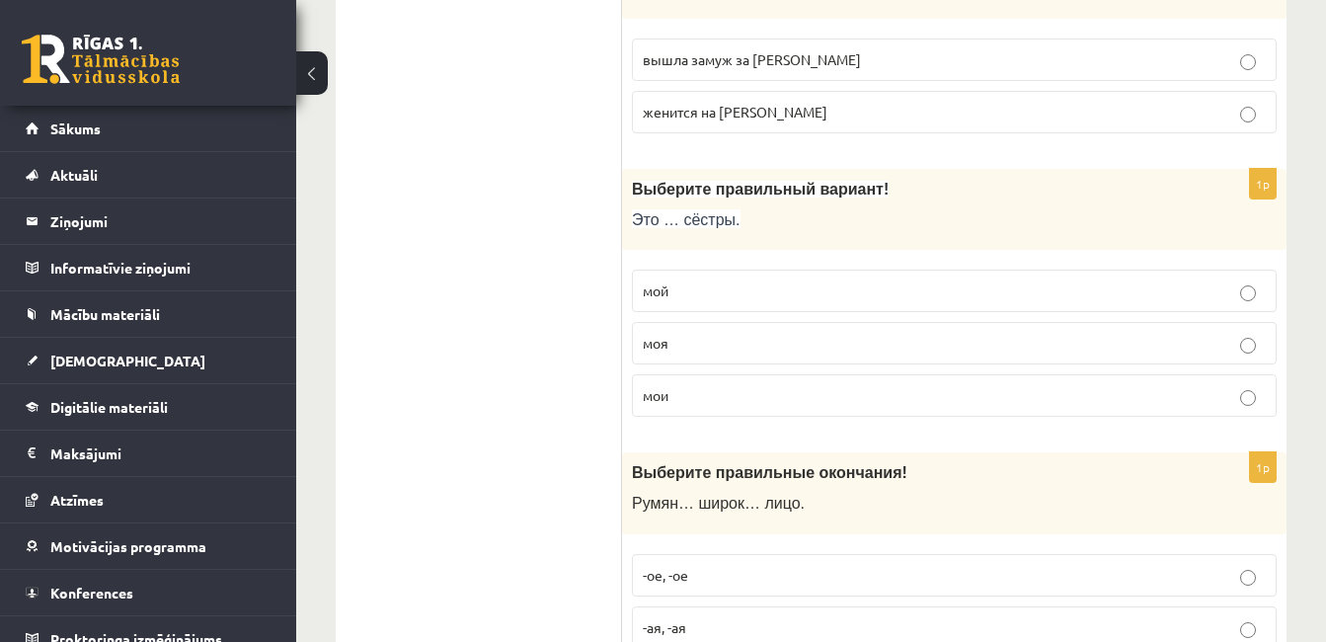
click at [680, 412] on label "мои" at bounding box center [954, 395] width 645 height 42
click at [1304, 370] on div "11.a1 klases diagnosticējošais darbs Krievu valodā par 10. klases mācību vielu …" at bounding box center [811, 29] width 1030 height 7146
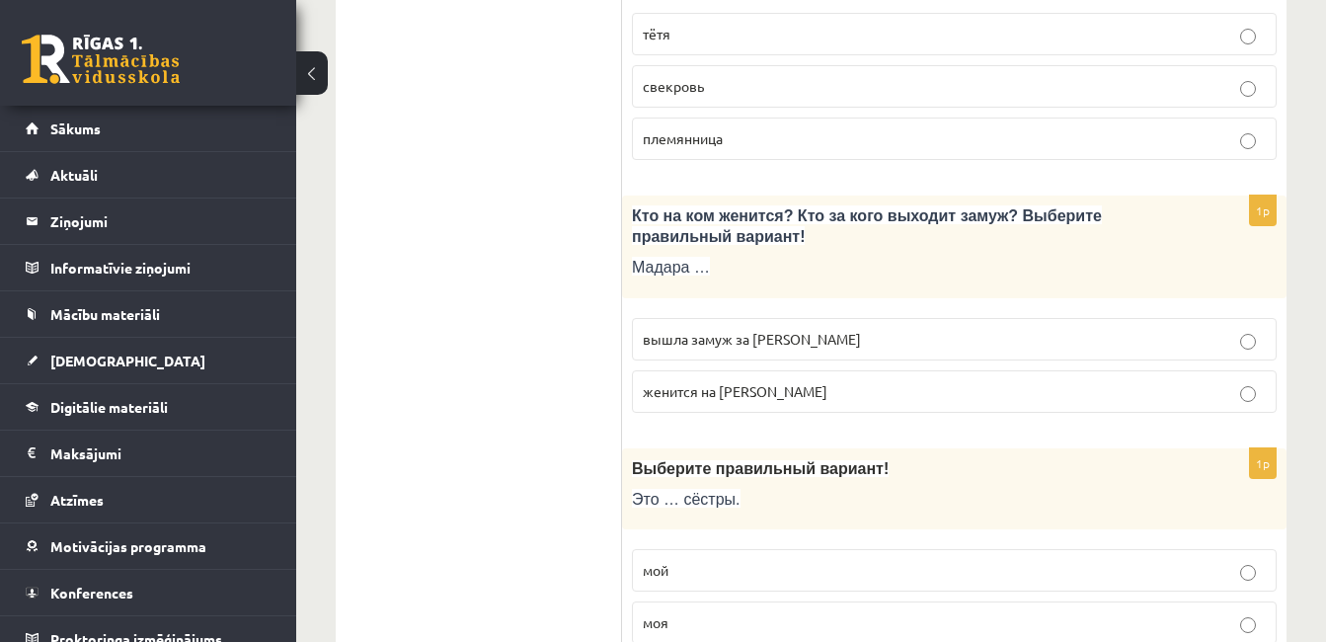
scroll to position [3304, 0]
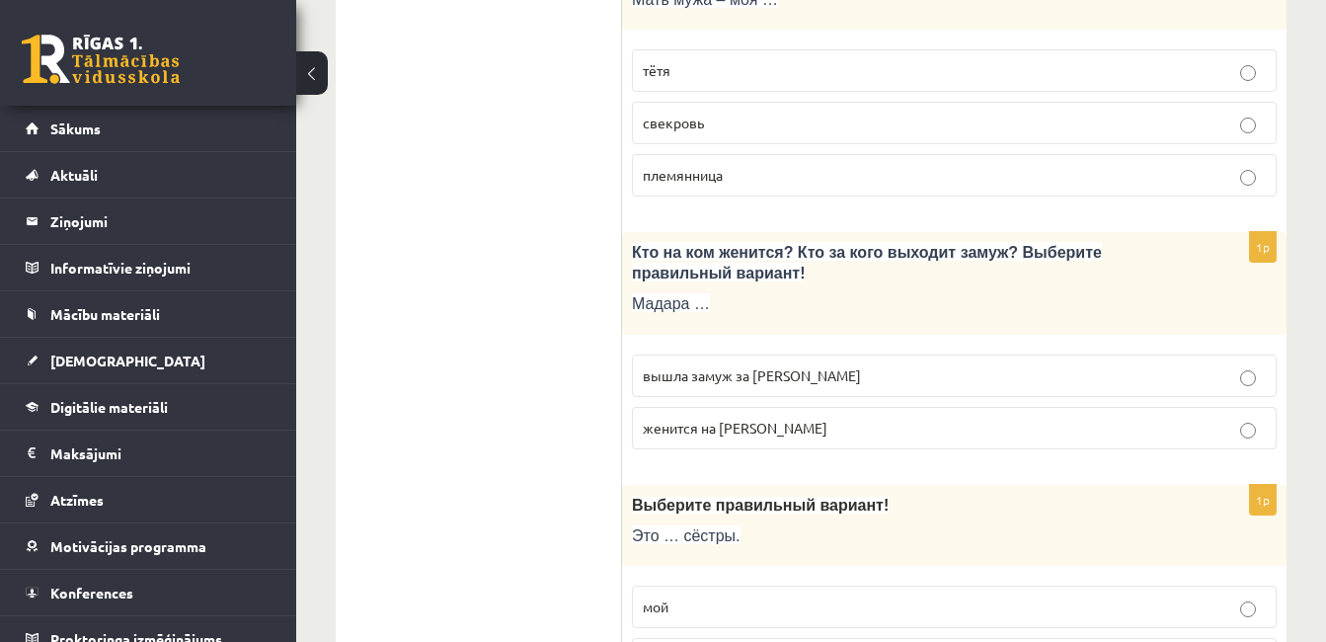
click at [795, 382] on p "вышла замуж за Марка" at bounding box center [954, 375] width 623 height 21
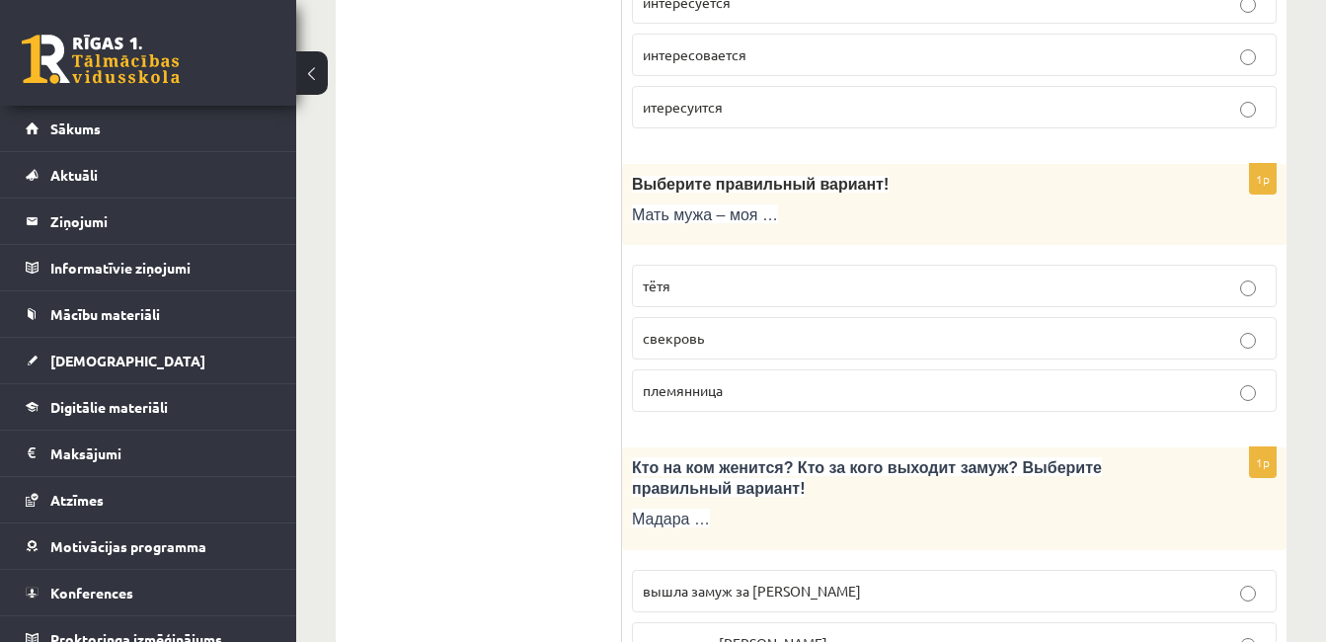
scroll to position [3161, 0]
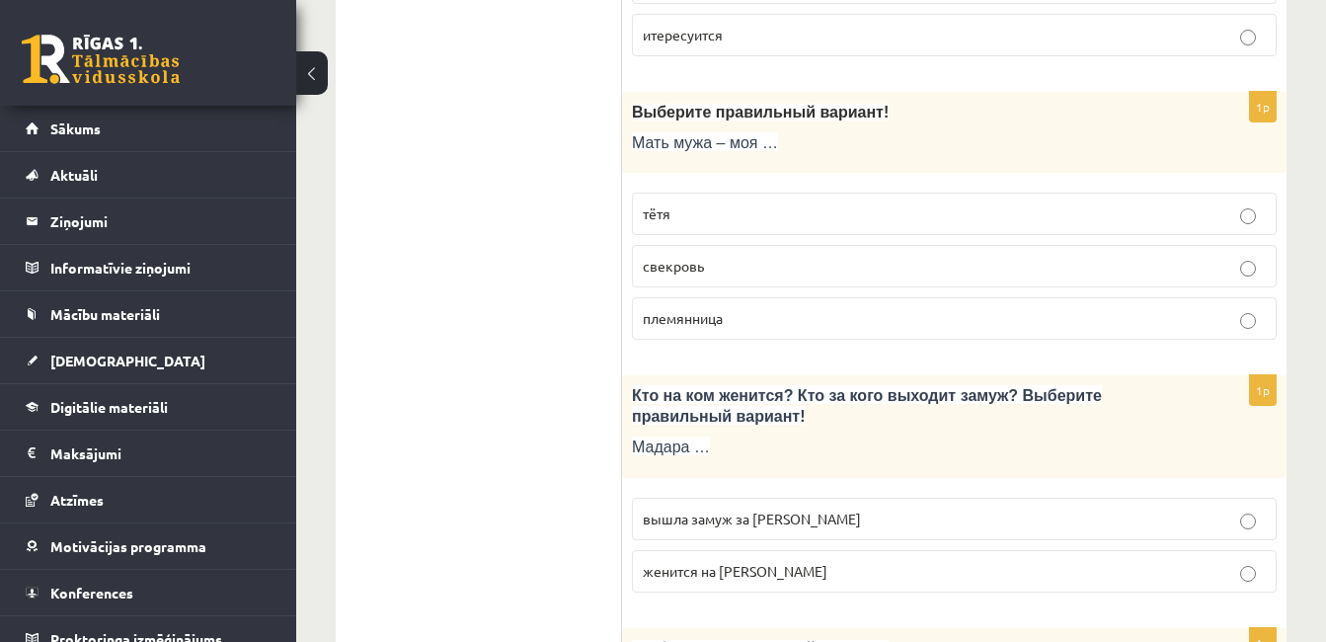
click at [687, 256] on label "свекровь" at bounding box center [954, 266] width 645 height 42
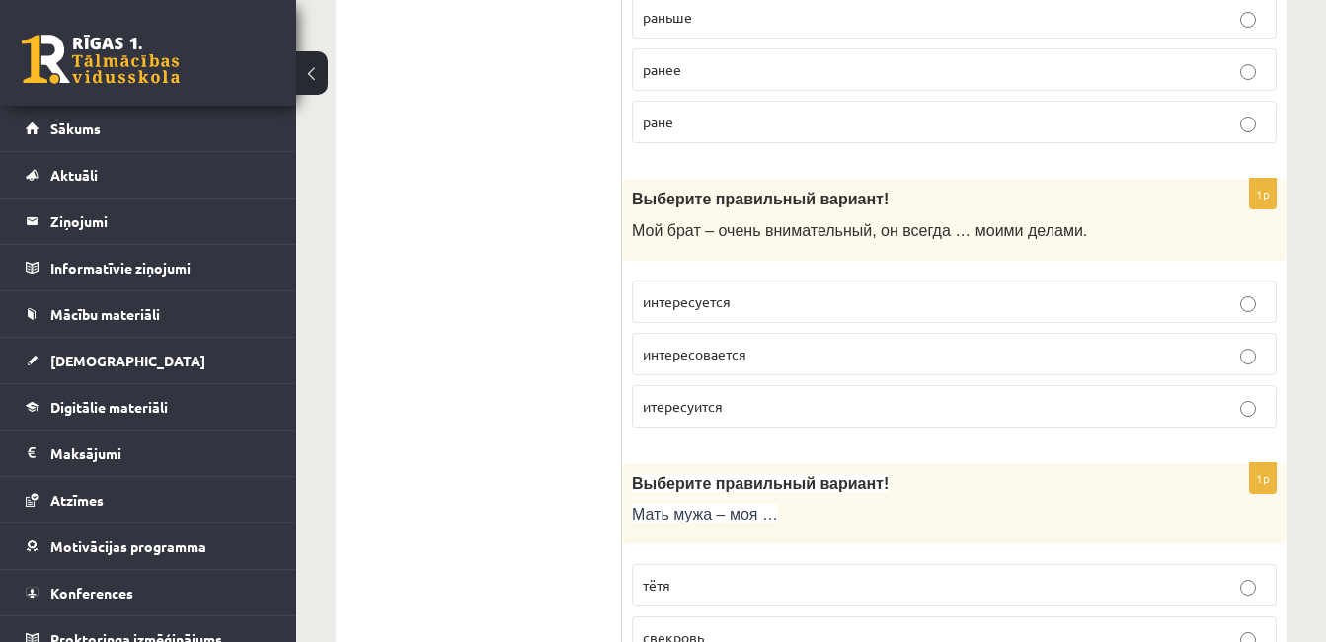
scroll to position [2802, 0]
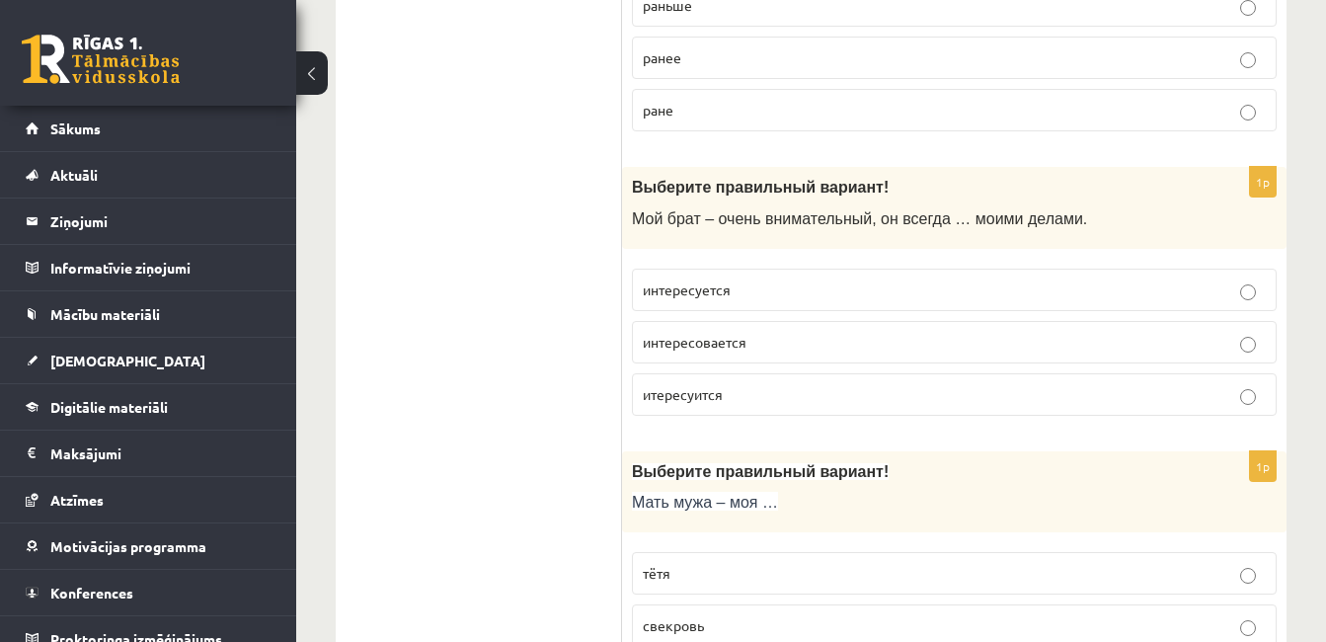
click at [765, 293] on p "интересуется" at bounding box center [954, 289] width 623 height 21
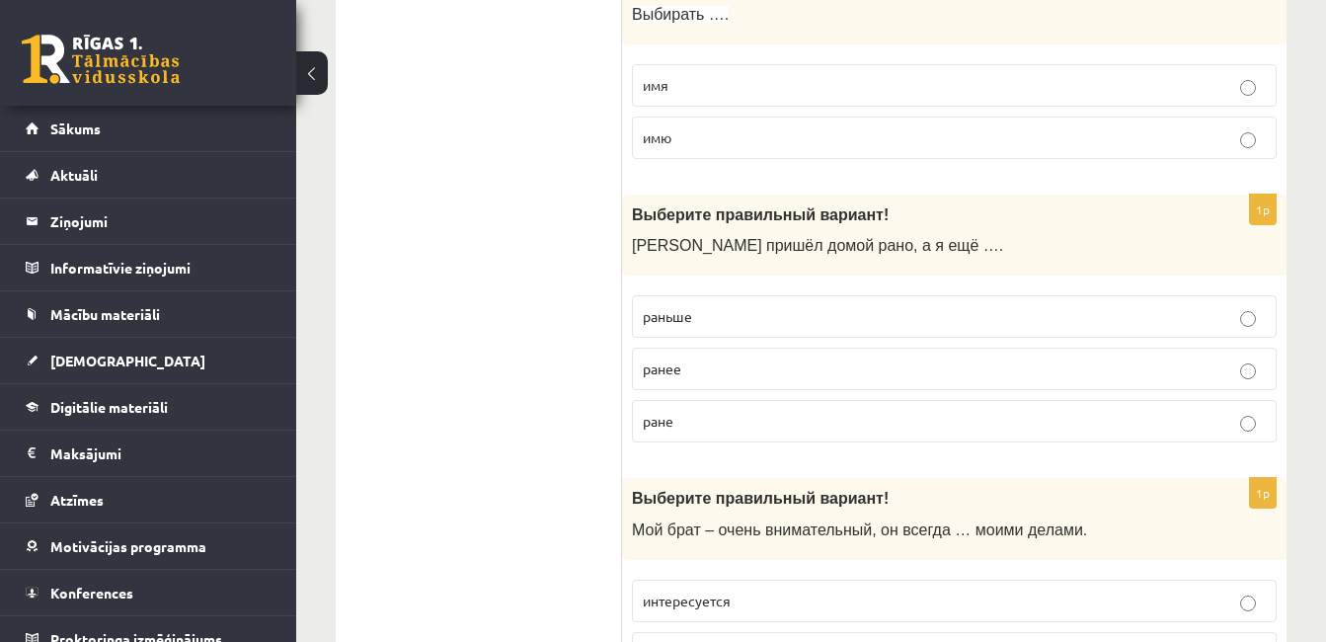
scroll to position [2466, 0]
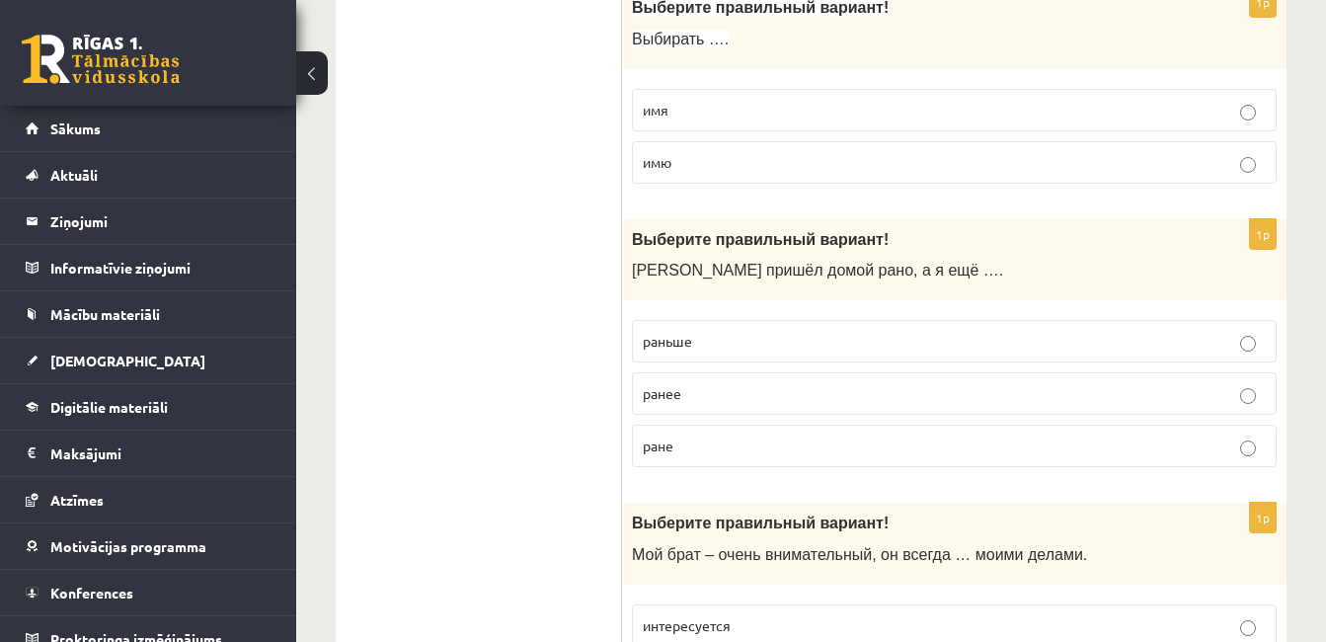
click at [741, 351] on p "раньше" at bounding box center [954, 341] width 623 height 21
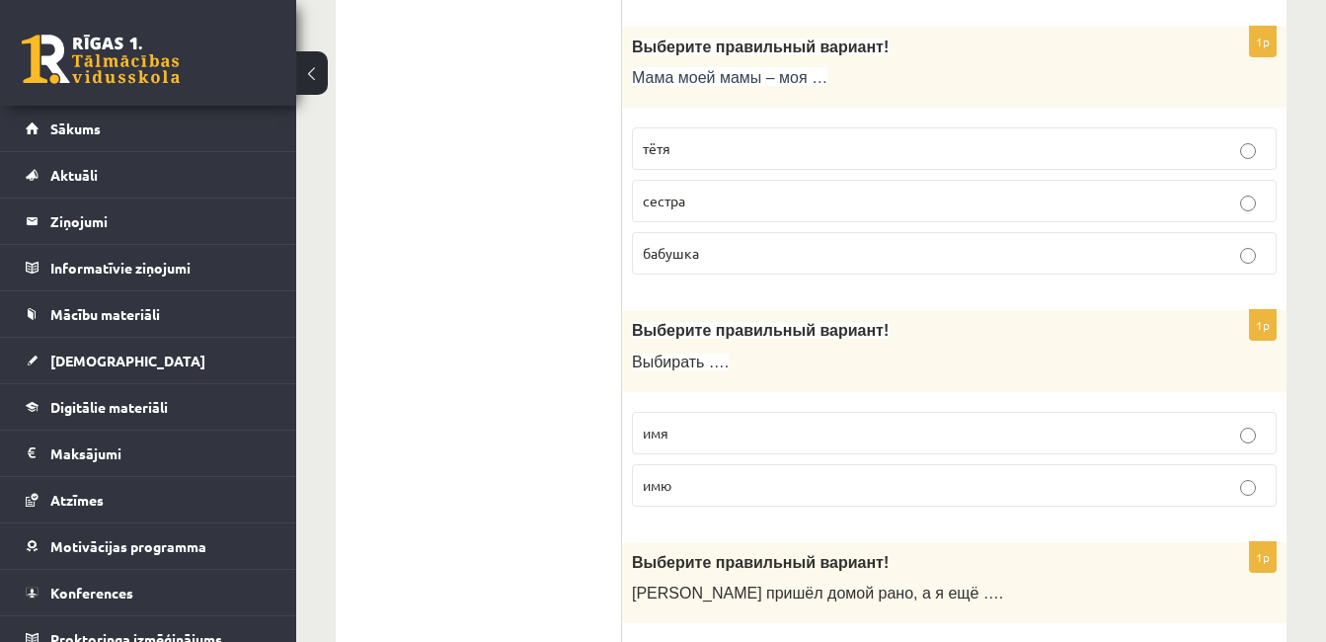
scroll to position [2131, 0]
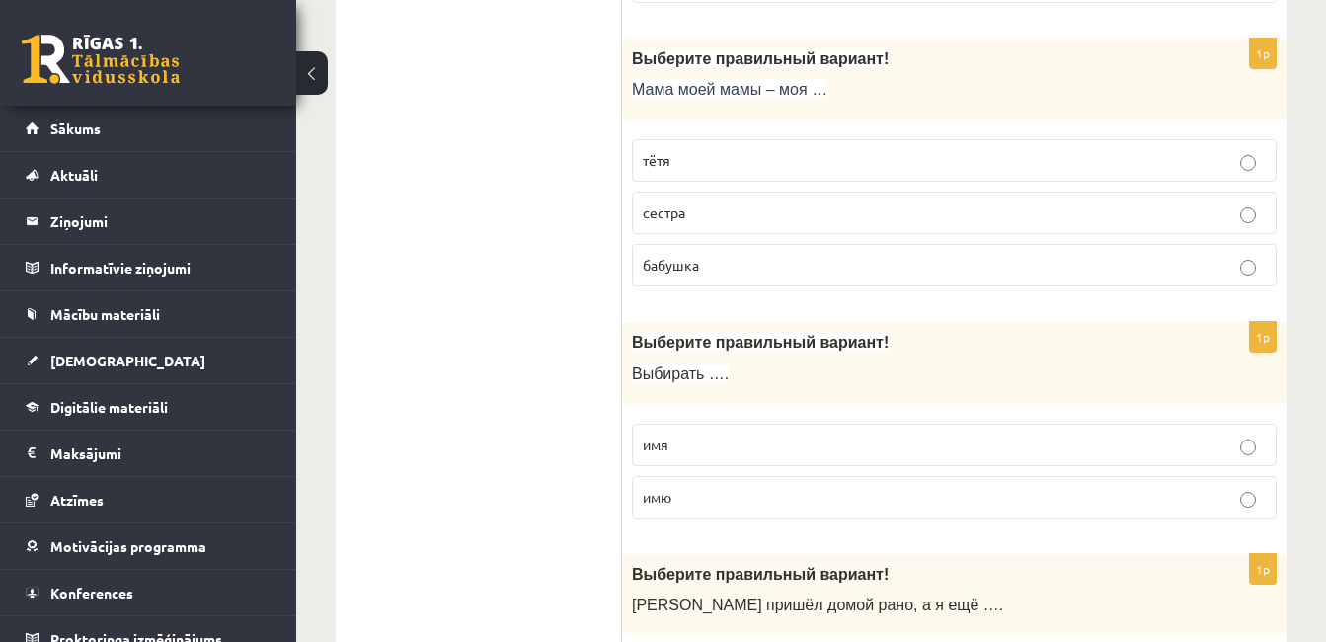
click at [790, 470] on fieldset "имя имю" at bounding box center [954, 469] width 645 height 111
click at [1023, 445] on p "имя" at bounding box center [954, 444] width 623 height 21
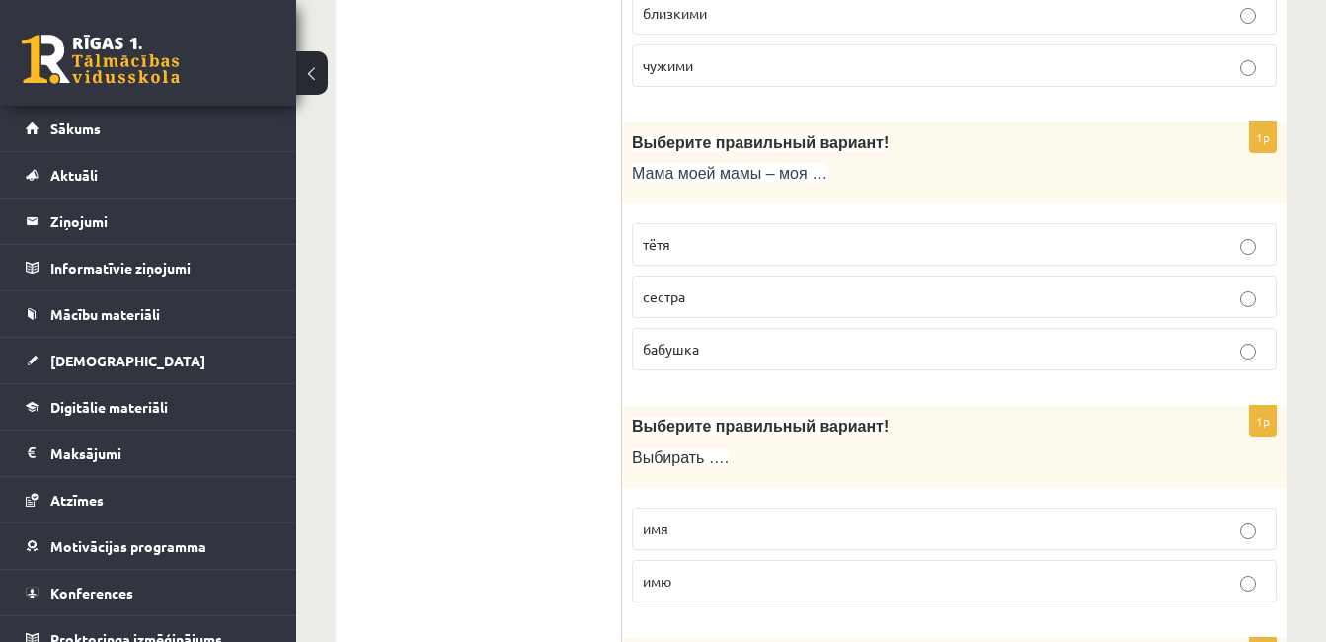
scroll to position [2071, 0]
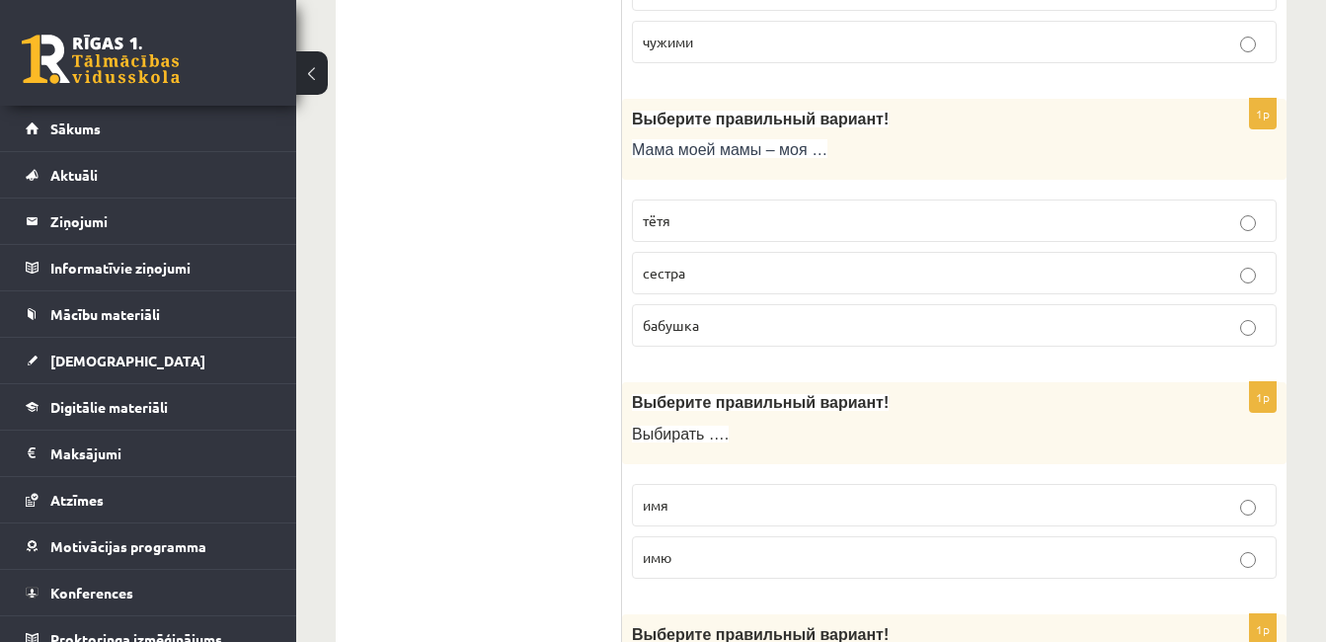
click at [653, 320] on span "бабушка" at bounding box center [671, 325] width 56 height 18
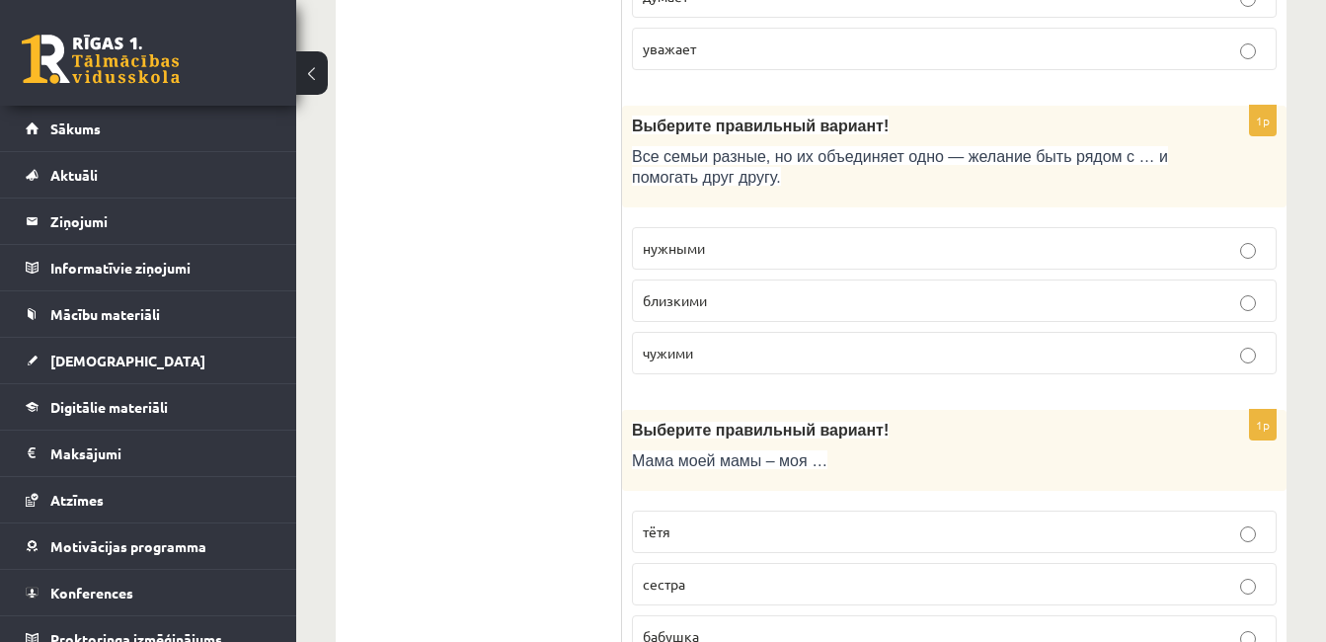
scroll to position [1736, 0]
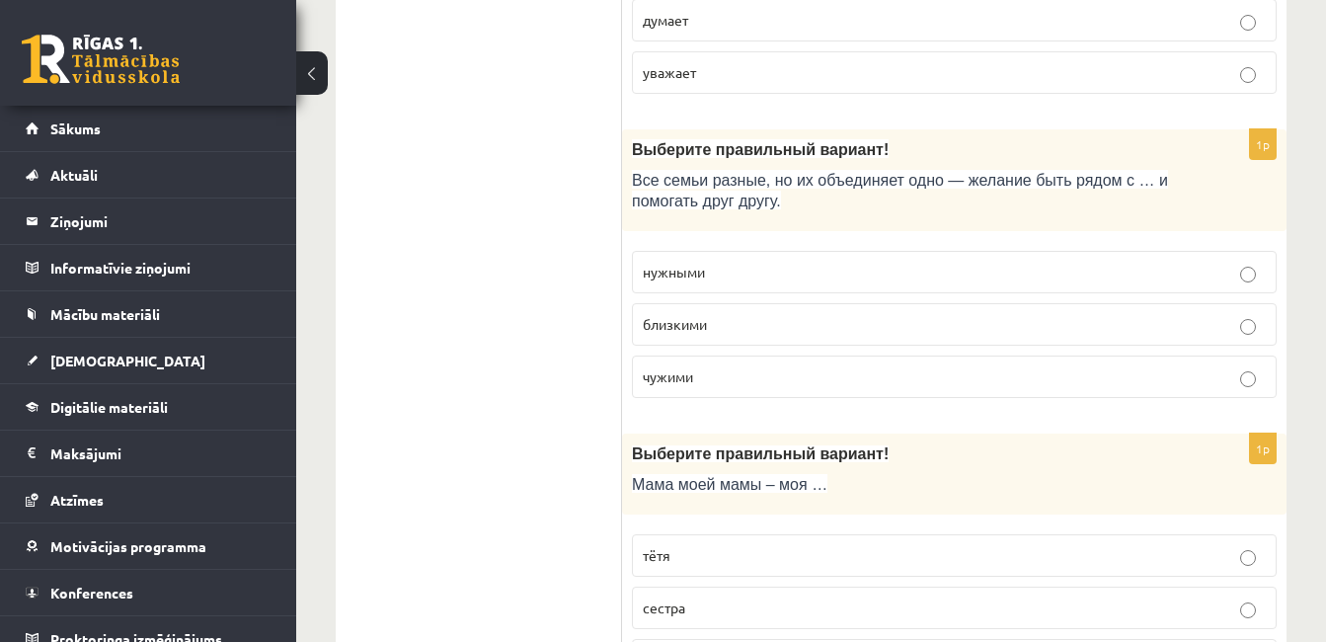
click at [699, 331] on span "близкими" at bounding box center [675, 324] width 64 height 18
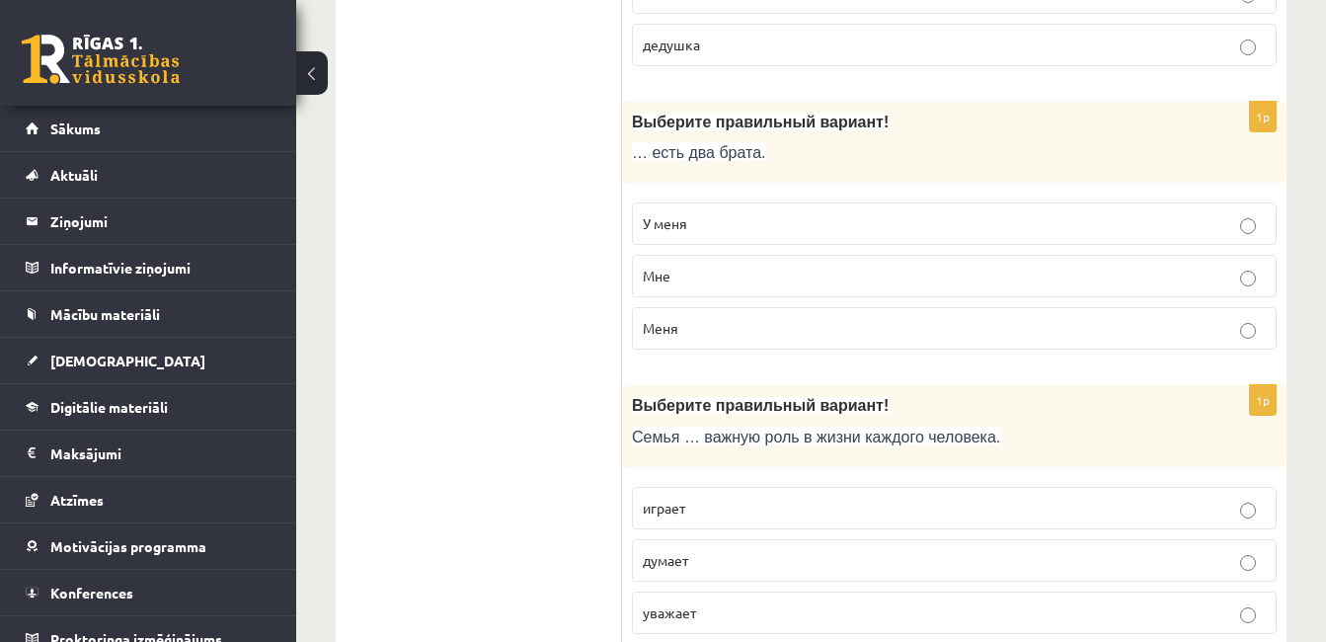
scroll to position [1220, 0]
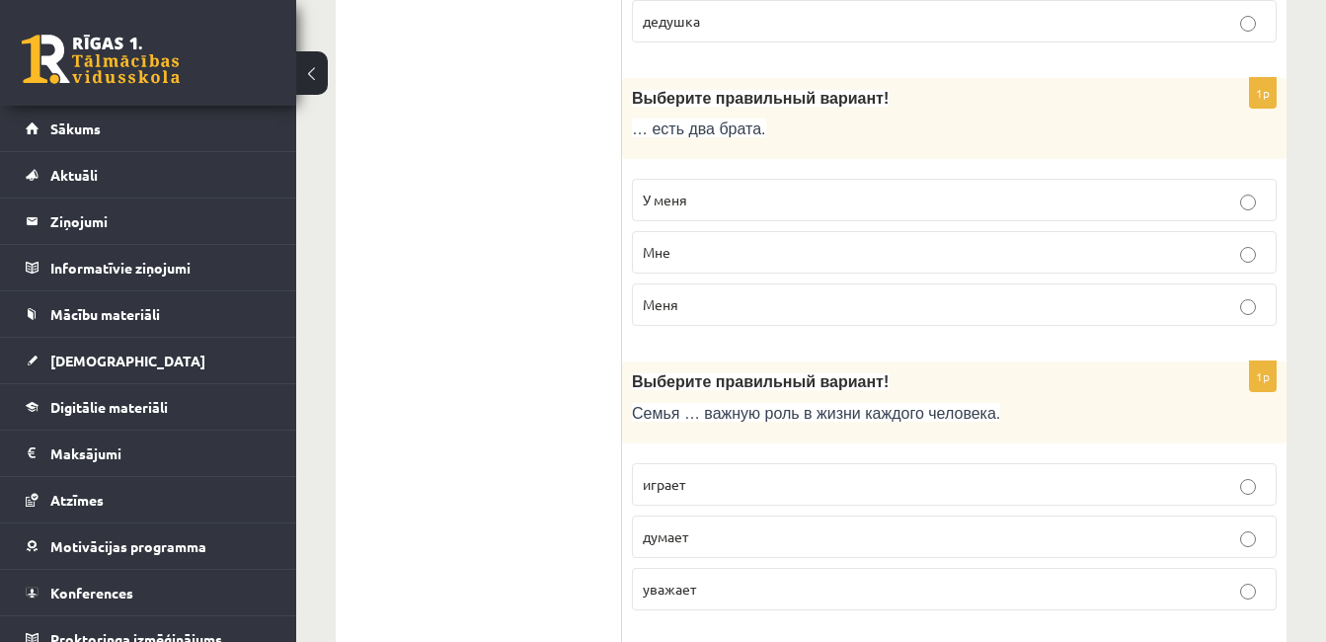
click at [693, 492] on p "играет" at bounding box center [954, 484] width 623 height 21
click at [712, 188] on label "У меня" at bounding box center [954, 200] width 645 height 42
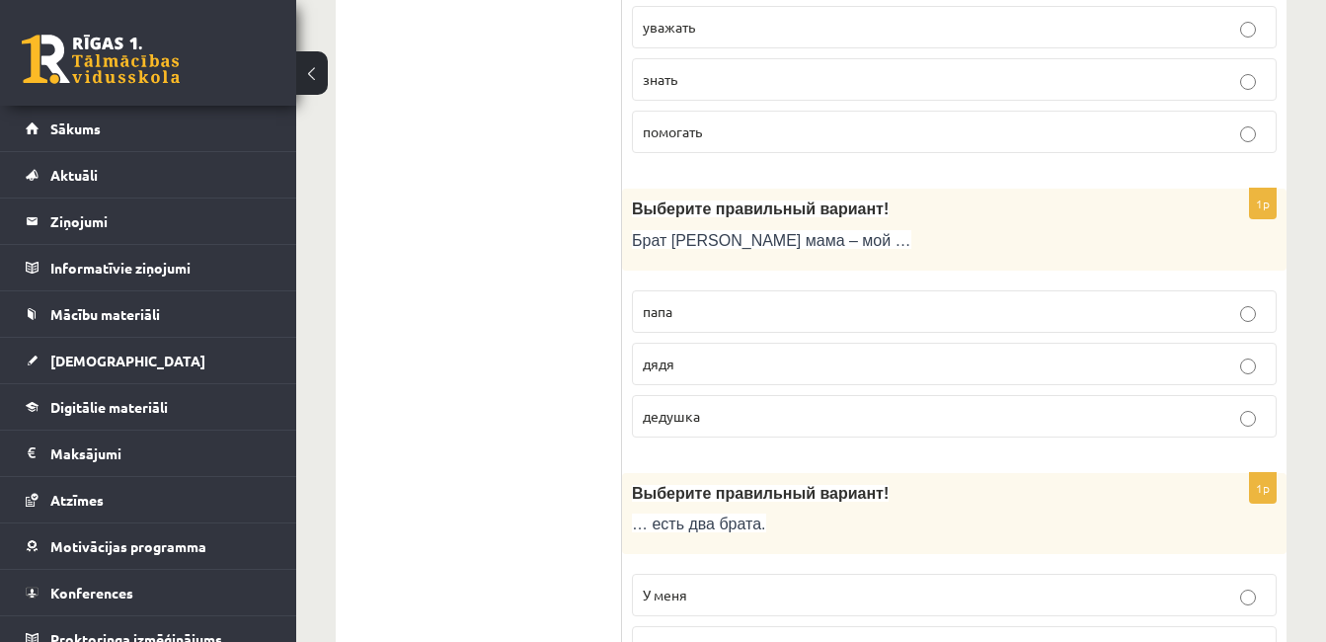
scroll to position [813, 0]
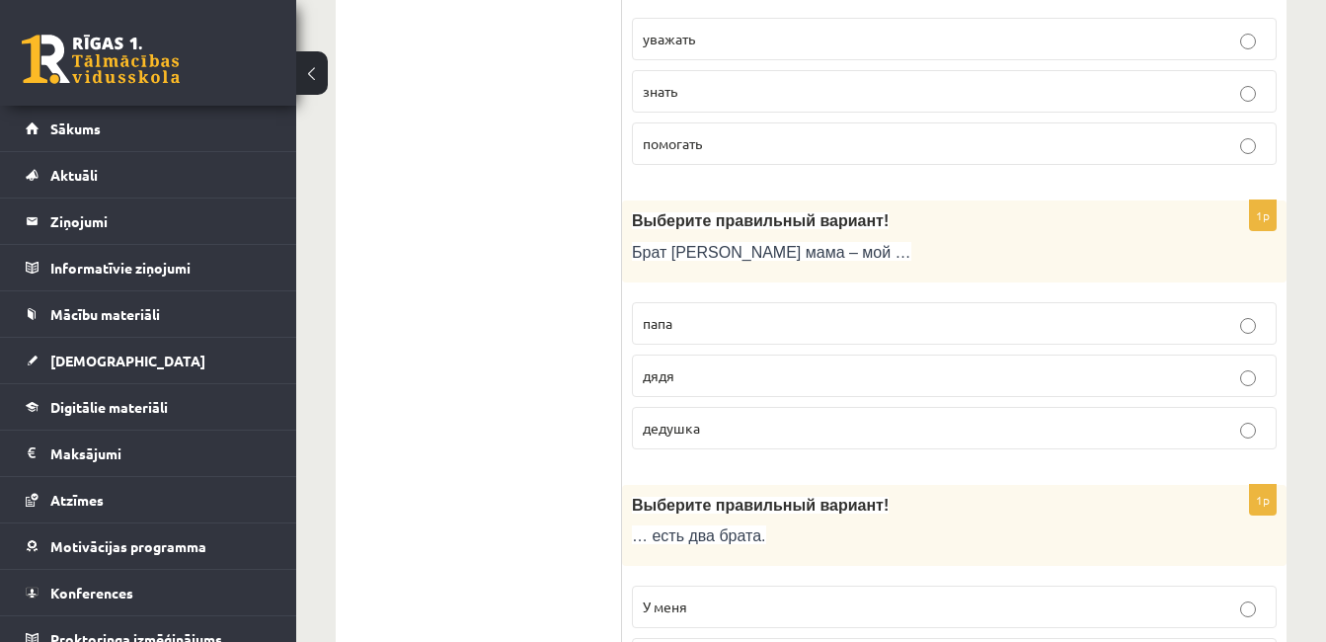
click at [719, 381] on p "дядя" at bounding box center [954, 375] width 623 height 21
click at [727, 21] on label "уважать" at bounding box center [954, 39] width 645 height 42
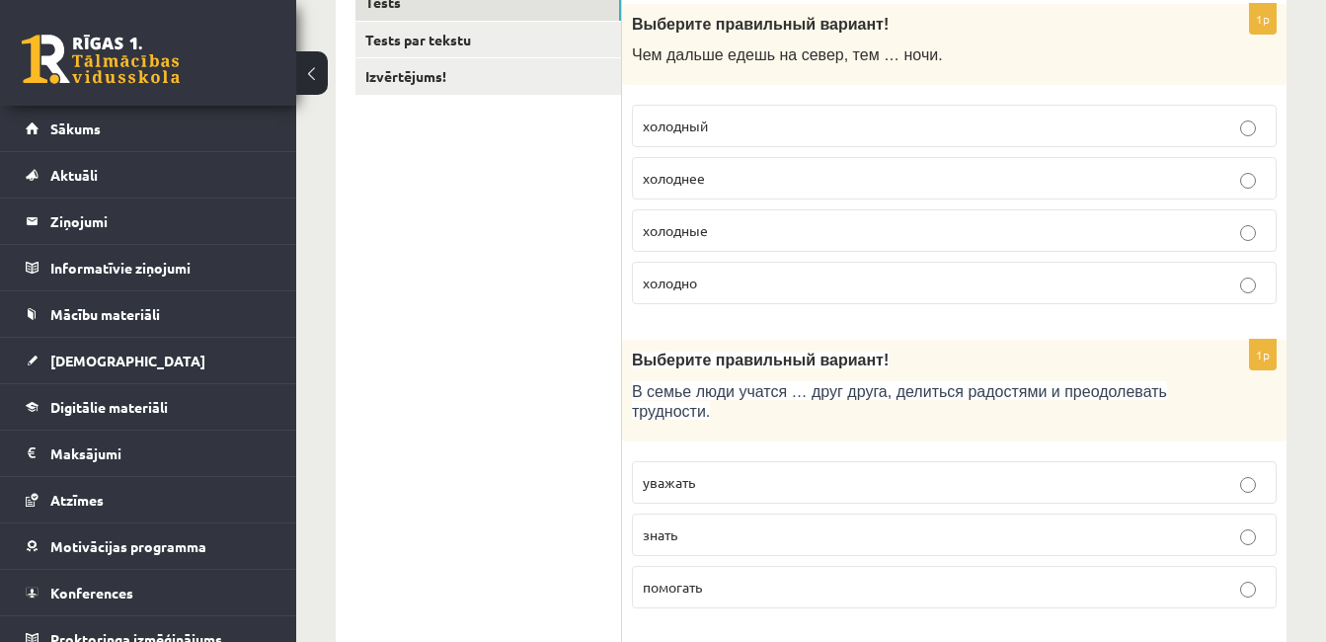
scroll to position [335, 0]
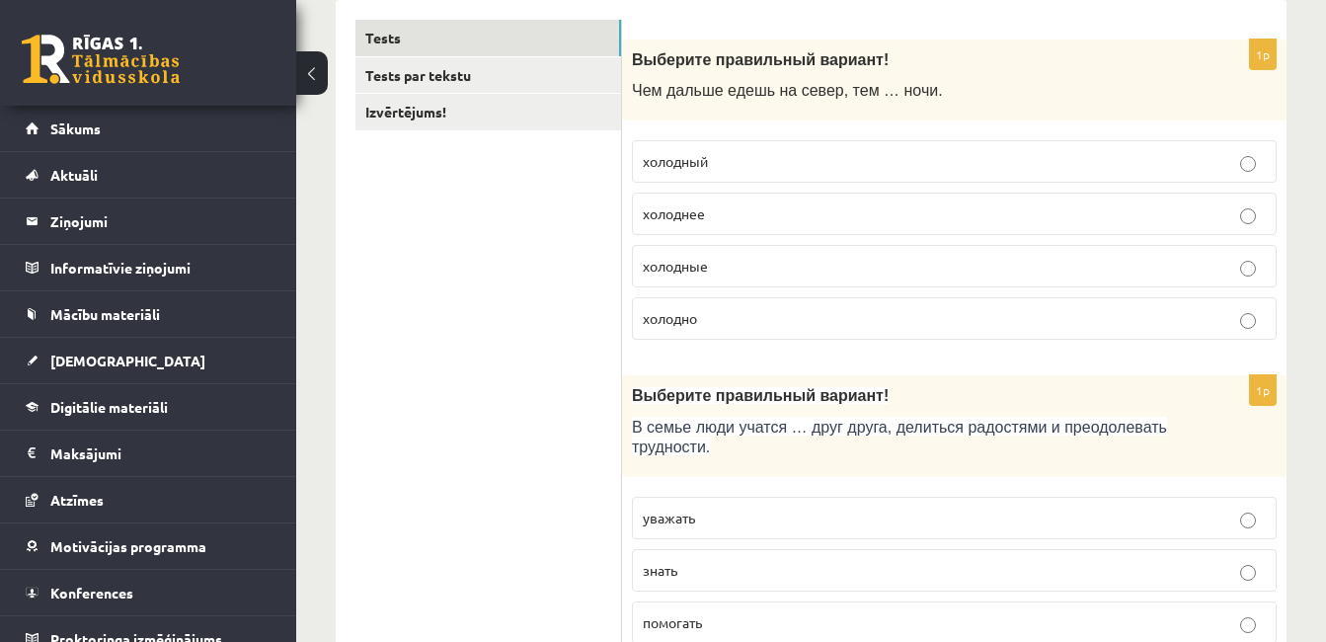
click at [711, 217] on p "холоднее" at bounding box center [954, 213] width 623 height 21
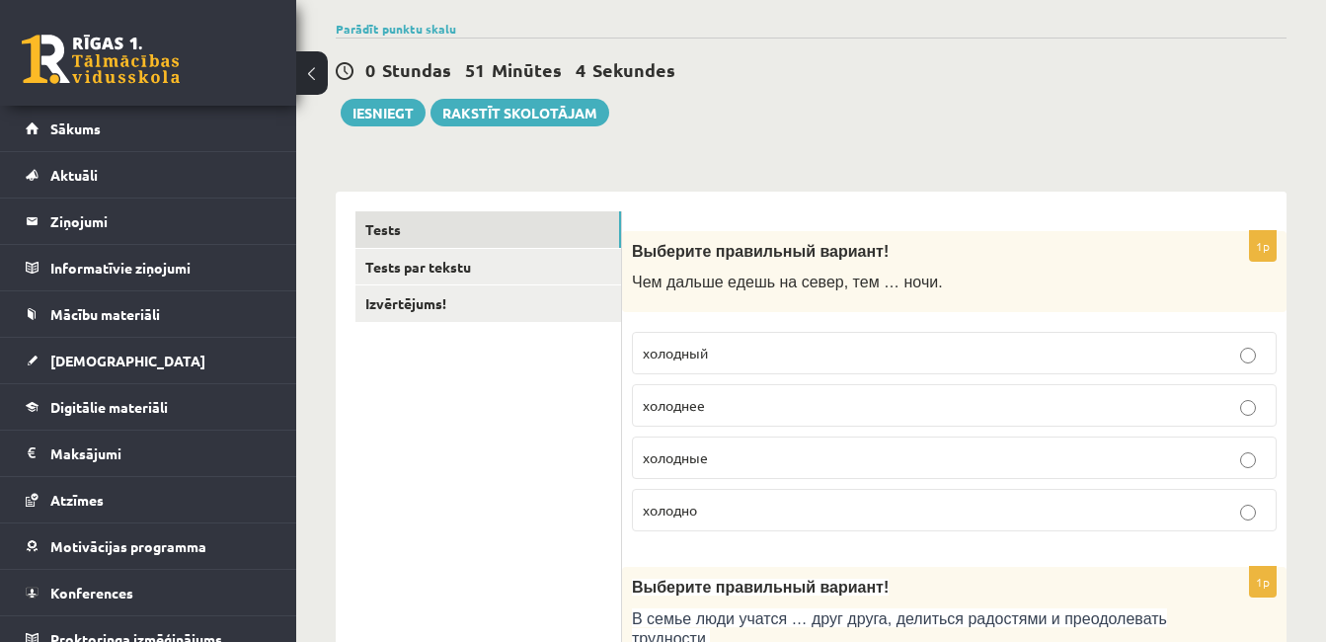
scroll to position [119, 0]
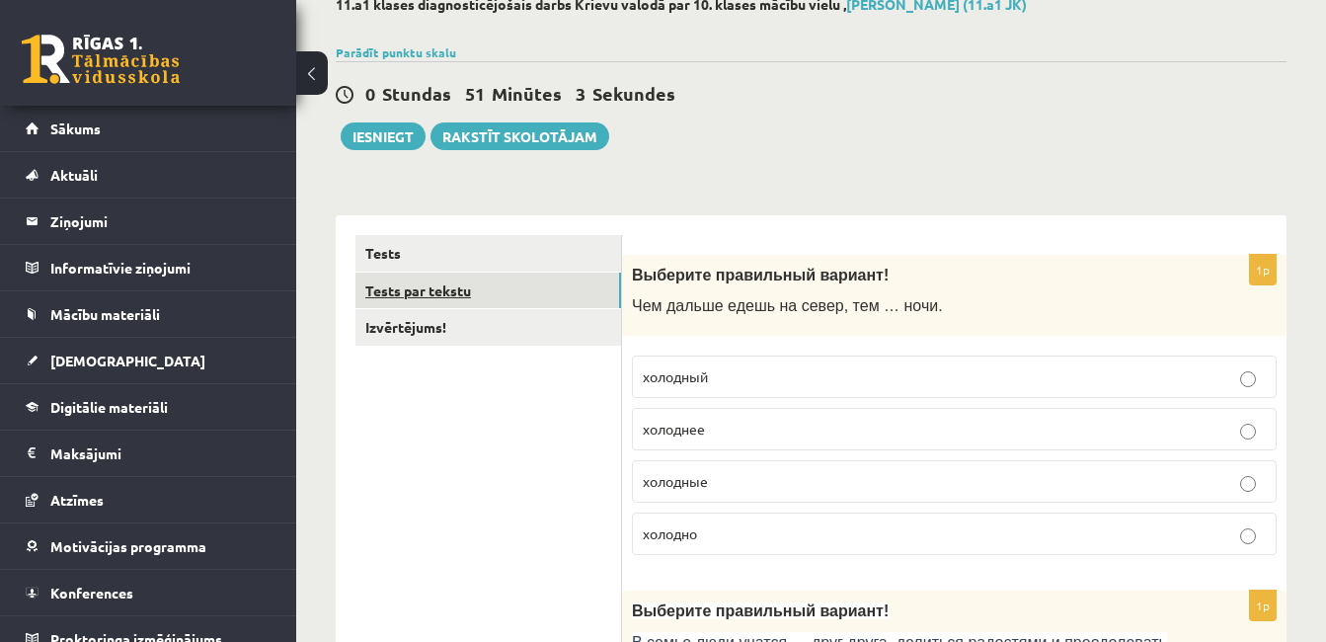
click at [500, 287] on link "Tests par tekstu" at bounding box center [488, 290] width 266 height 37
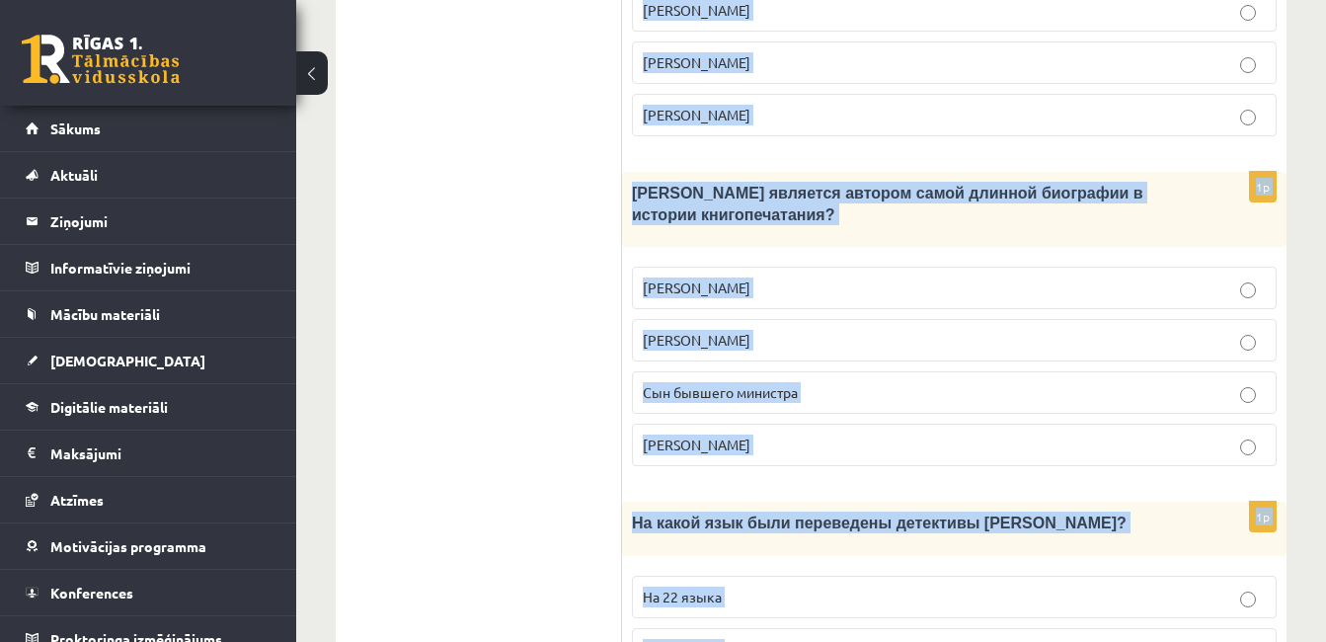
scroll to position [2217, 0]
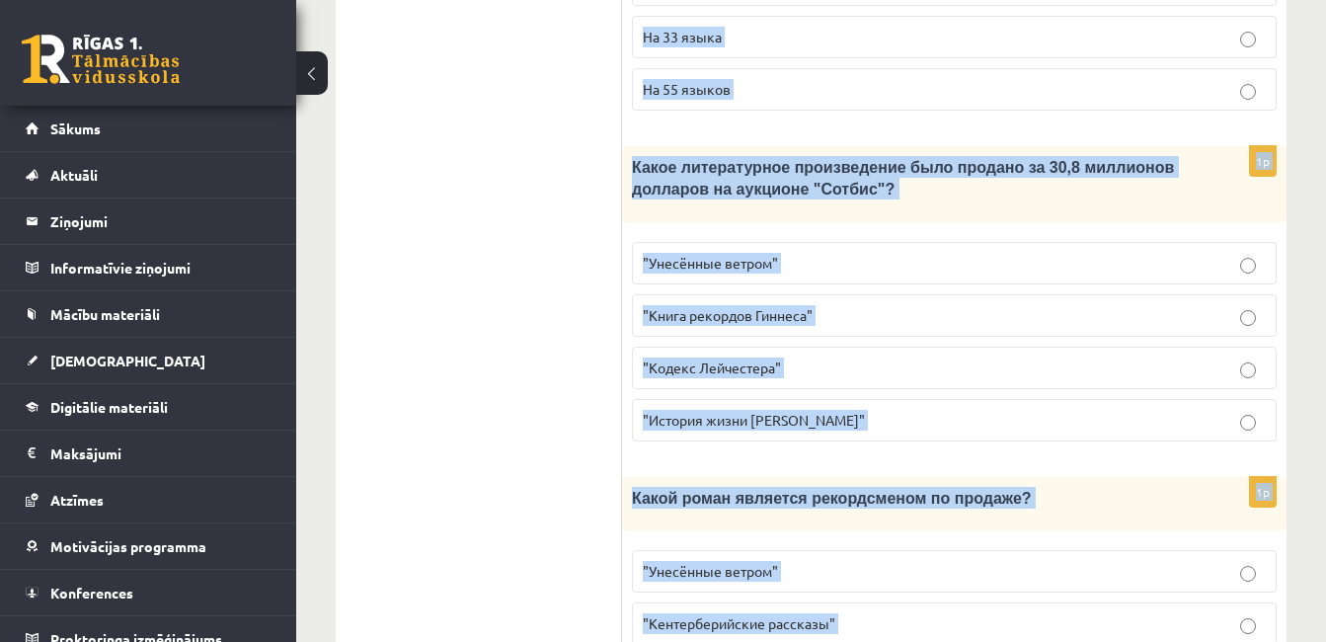
drag, startPoint x: 643, startPoint y: 238, endPoint x: 829, endPoint y: 684, distance: 483.6
copy form "Прочитайте текст «Интересные факты о книгах», выберите правильный вариант! Инте…"
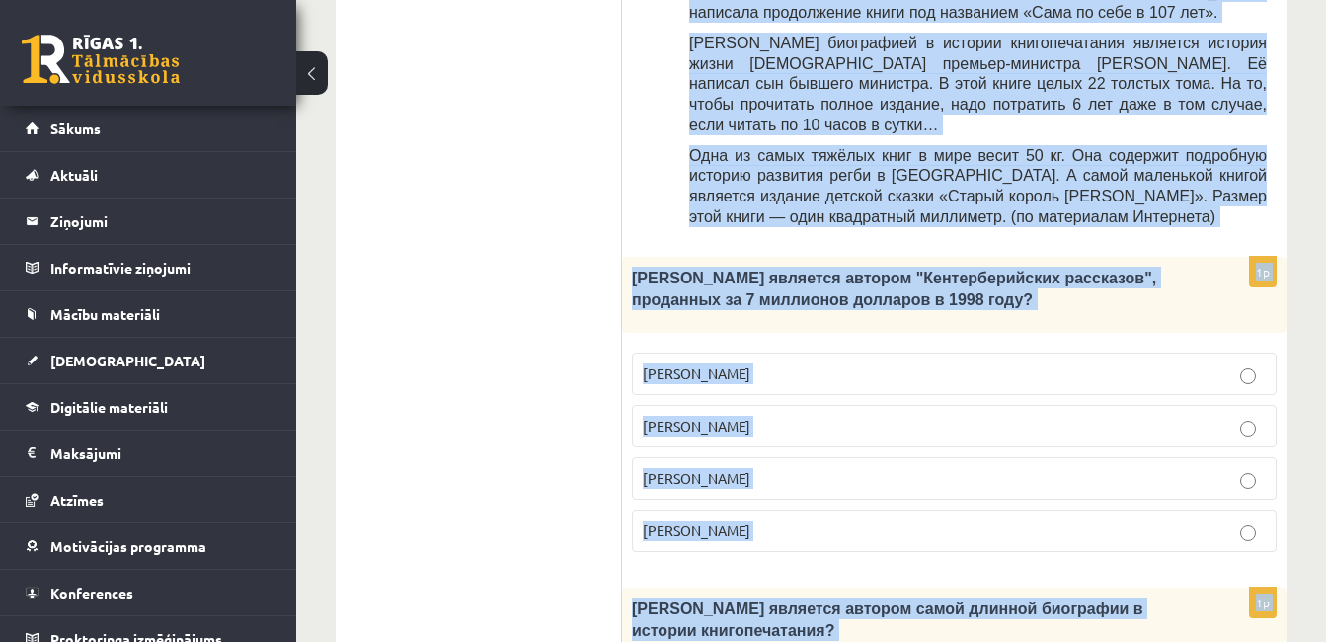
scroll to position [1146, 0]
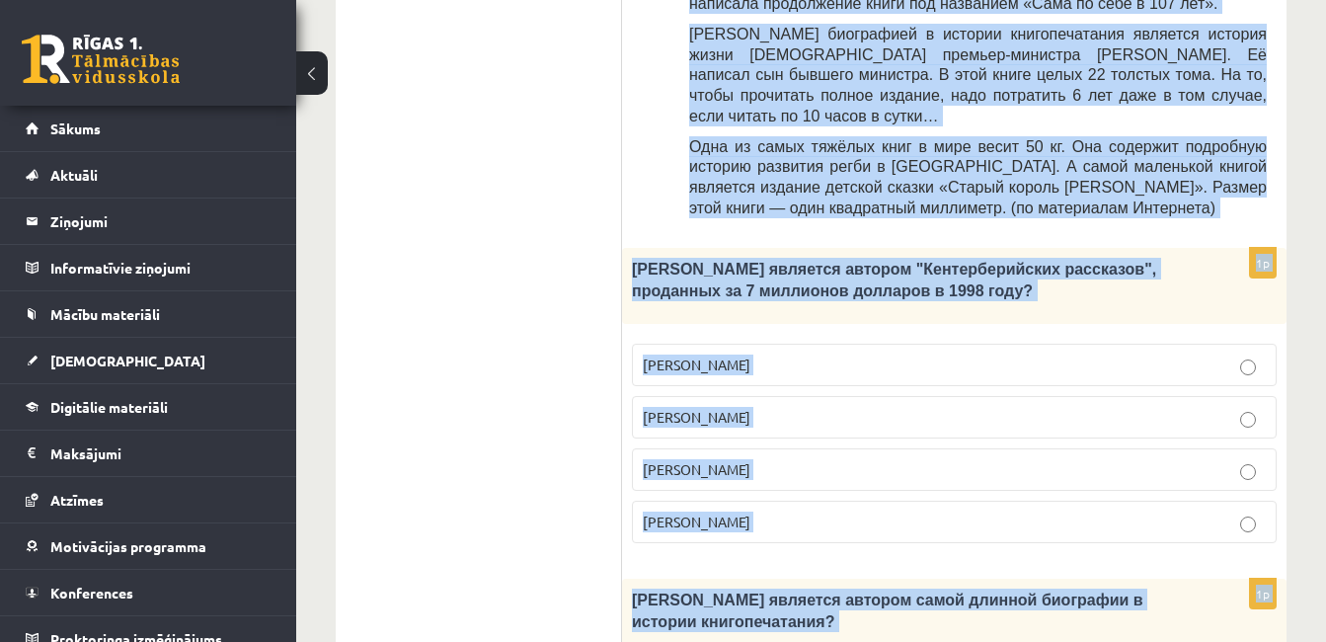
click at [705, 460] on span "Джефри Чосер" at bounding box center [697, 469] width 108 height 18
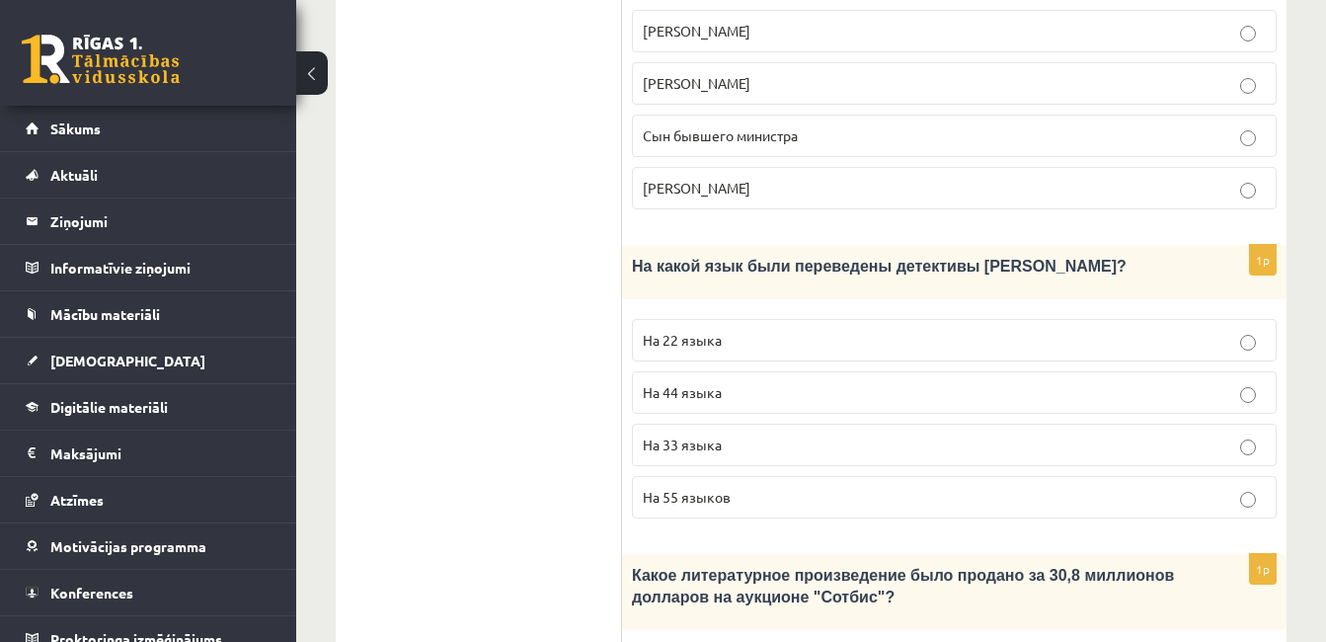
scroll to position [1828, 0]
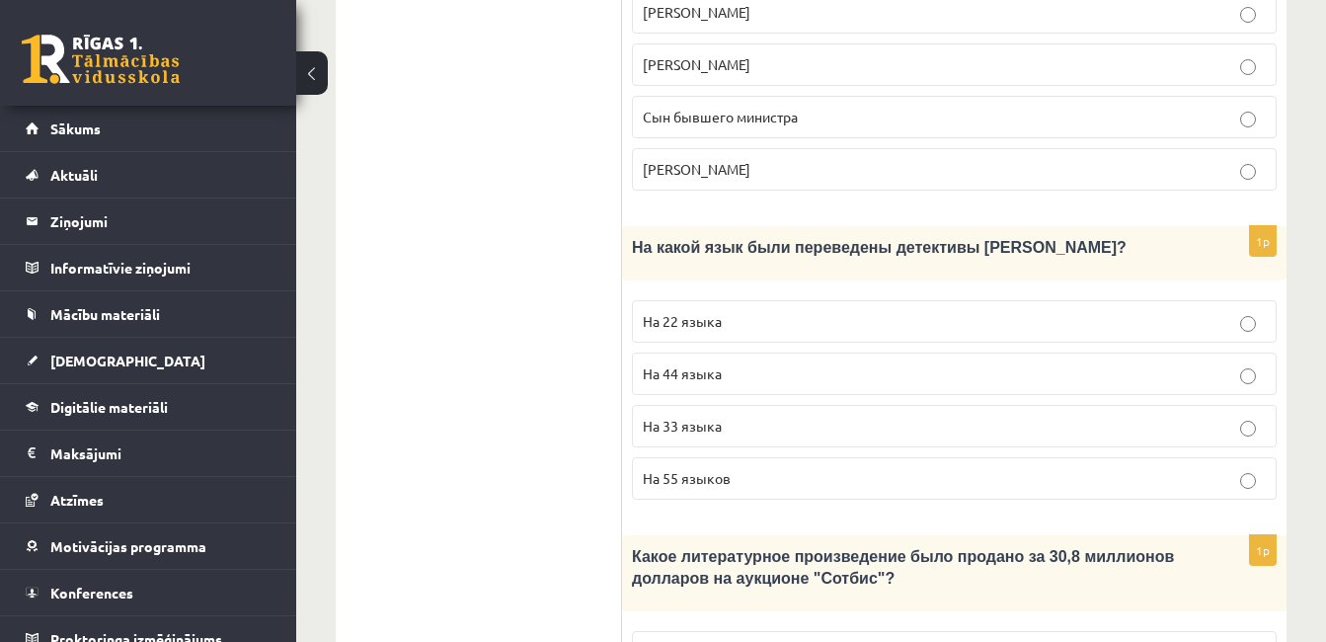
click at [802, 363] on p "На 44 языка" at bounding box center [954, 373] width 623 height 21
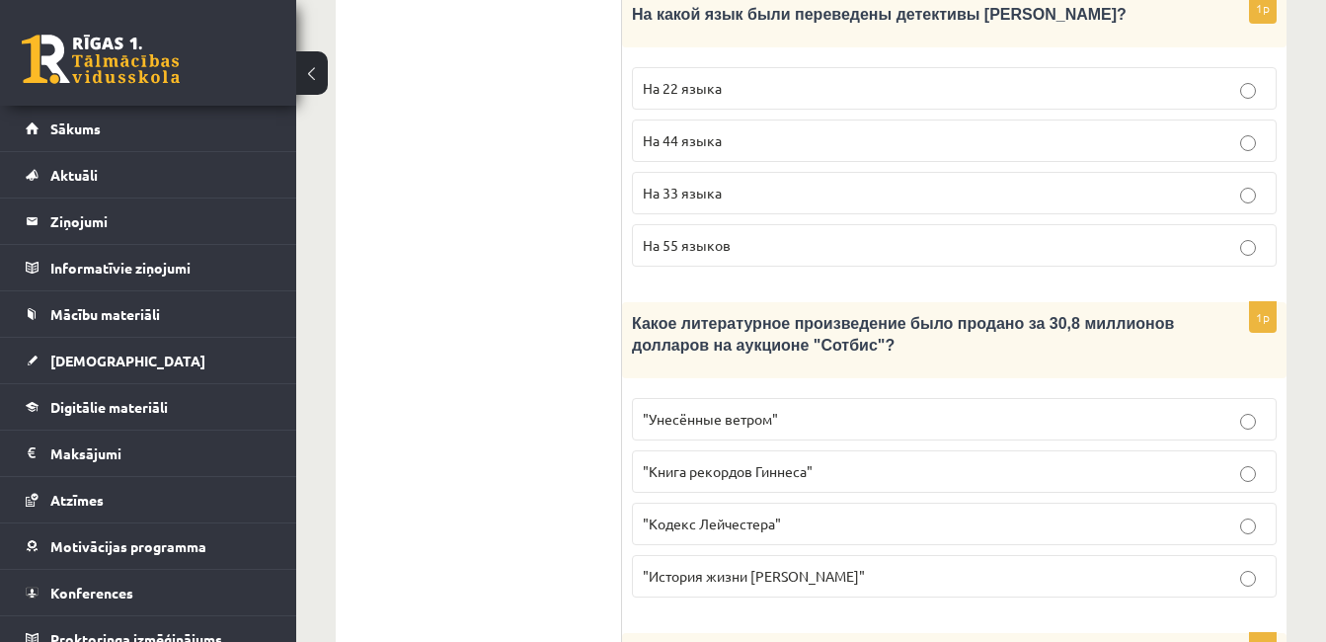
scroll to position [2099, 0]
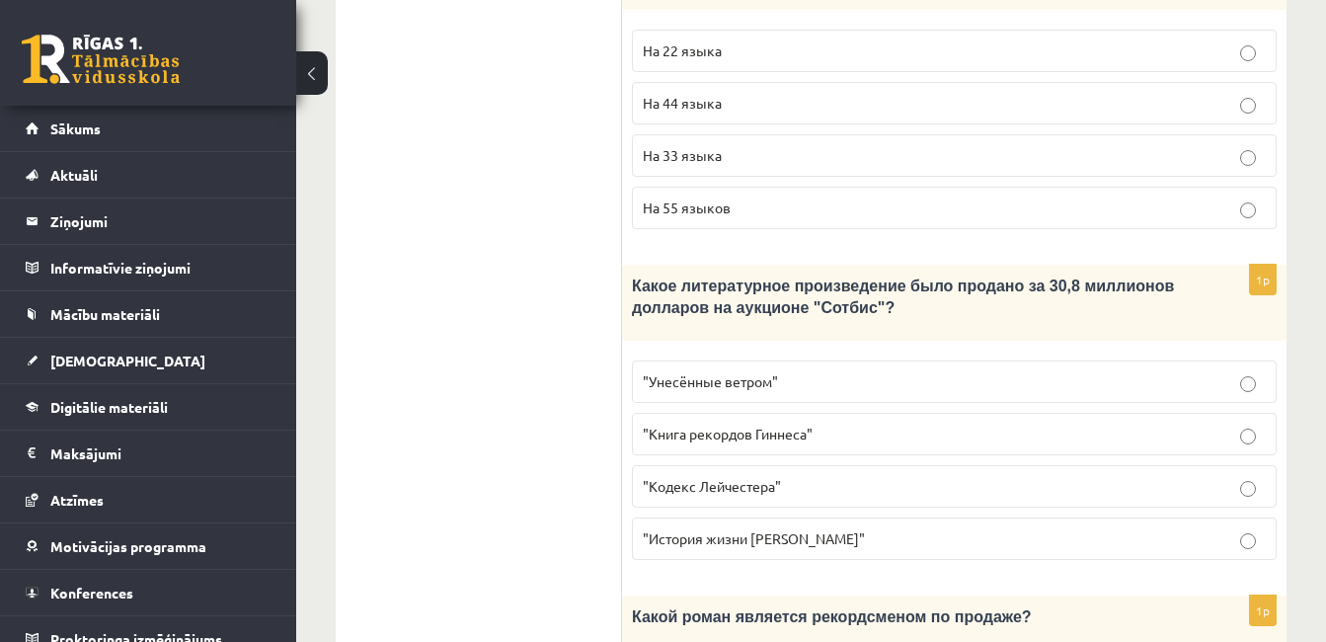
click at [740, 465] on label ""Кодекс Лейчестера"" at bounding box center [954, 486] width 645 height 42
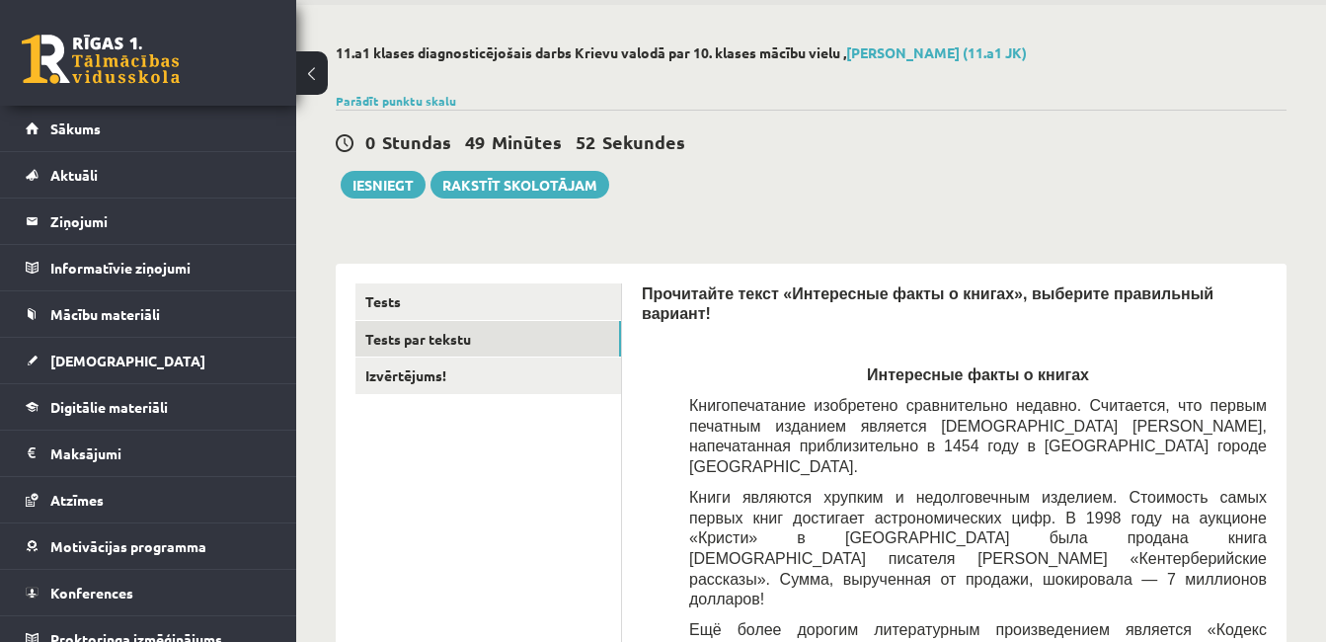
scroll to position [66, 0]
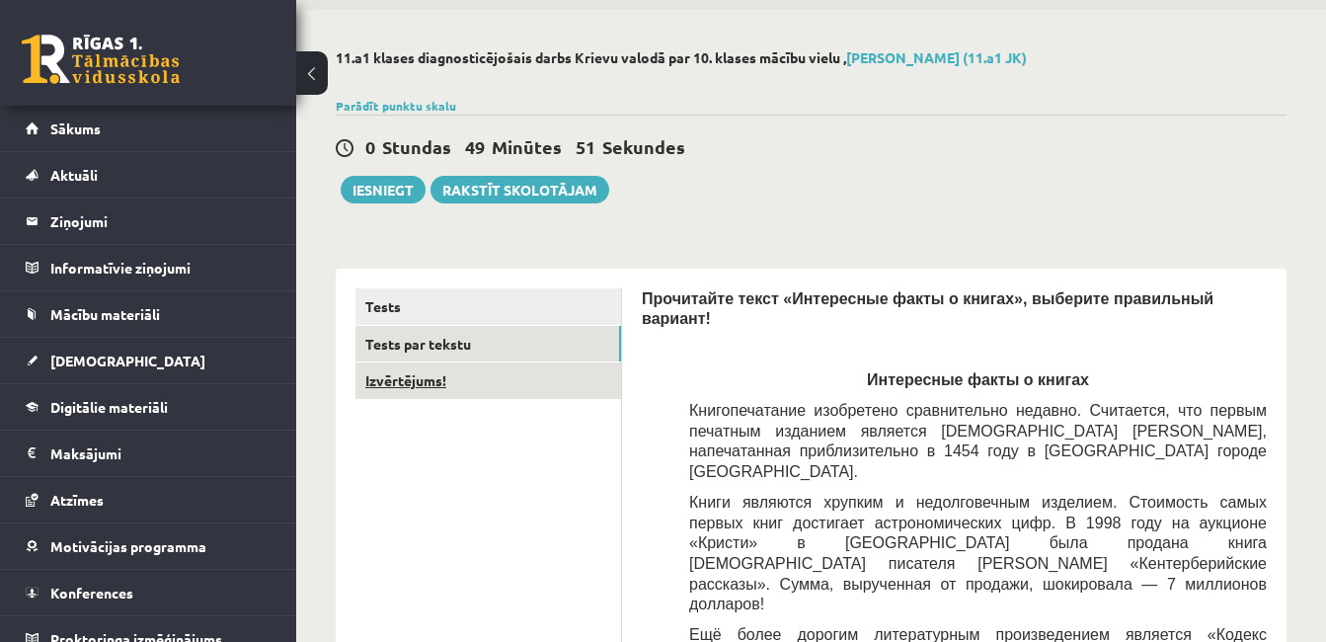
click at [500, 392] on link "Izvērtējums!" at bounding box center [488, 380] width 266 height 37
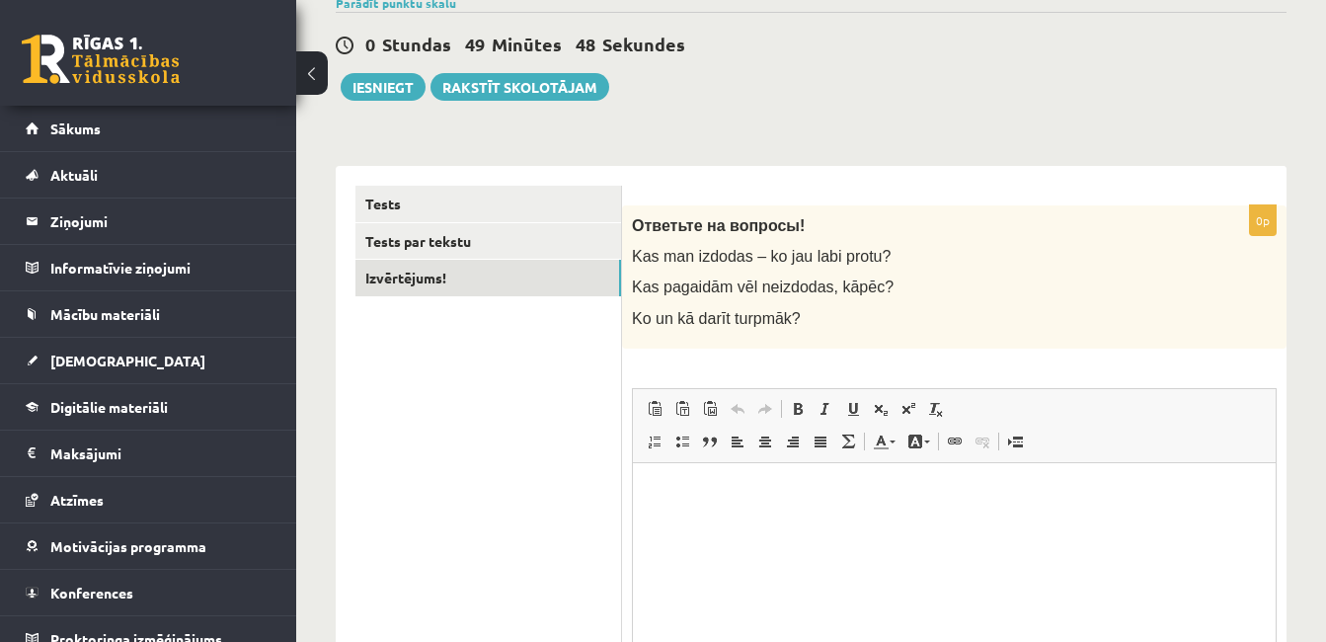
scroll to position [176, 0]
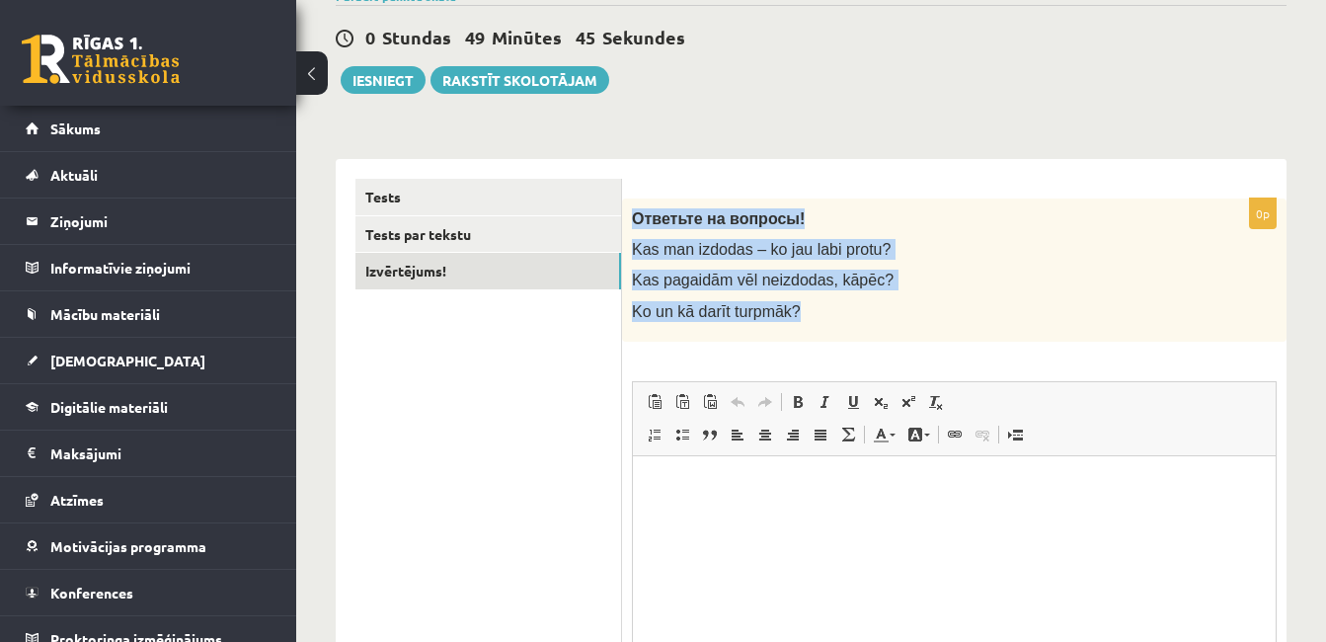
drag, startPoint x: 628, startPoint y: 212, endPoint x: 813, endPoint y: 309, distance: 209.3
click at [813, 309] on div "Ответьте на вопросы! Kas man izdodas – ko jau labi protu? Kas pagaidām vēl neiz…" at bounding box center [954, 269] width 664 height 143
copy div "Ответьте на вопросы! Kas man izdodas – ko jau labi protu? Kas pagaidām vēl neiz…"
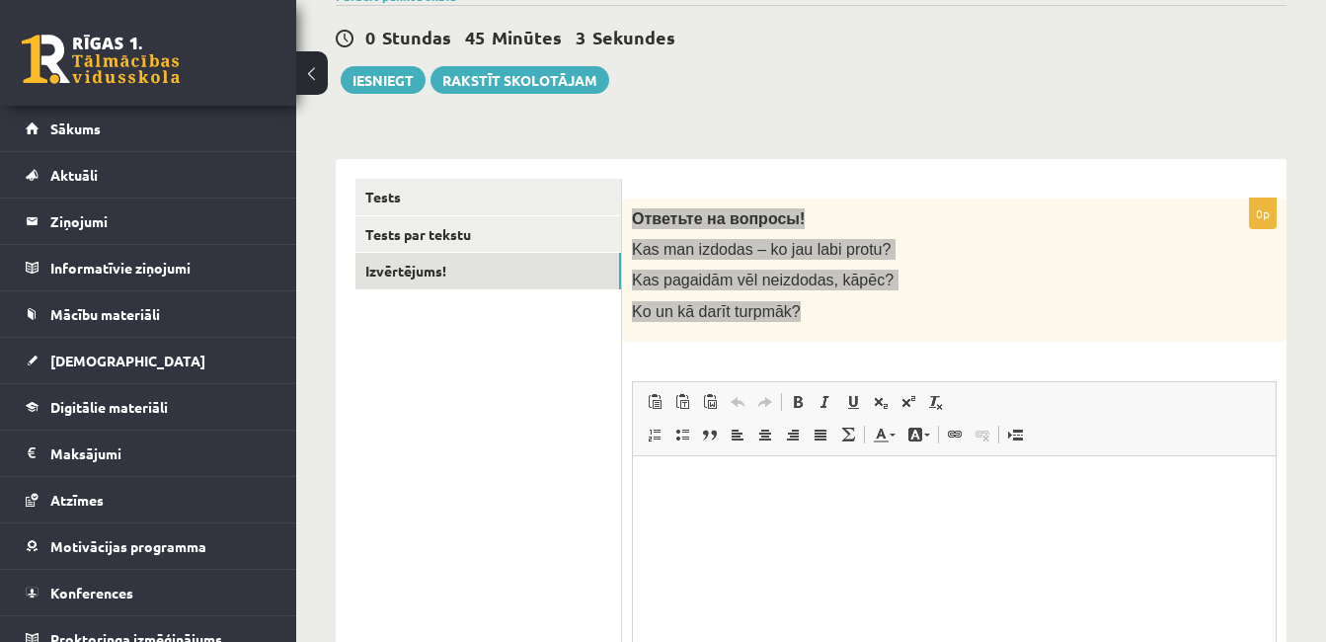
click at [726, 515] on html at bounding box center [954, 485] width 643 height 60
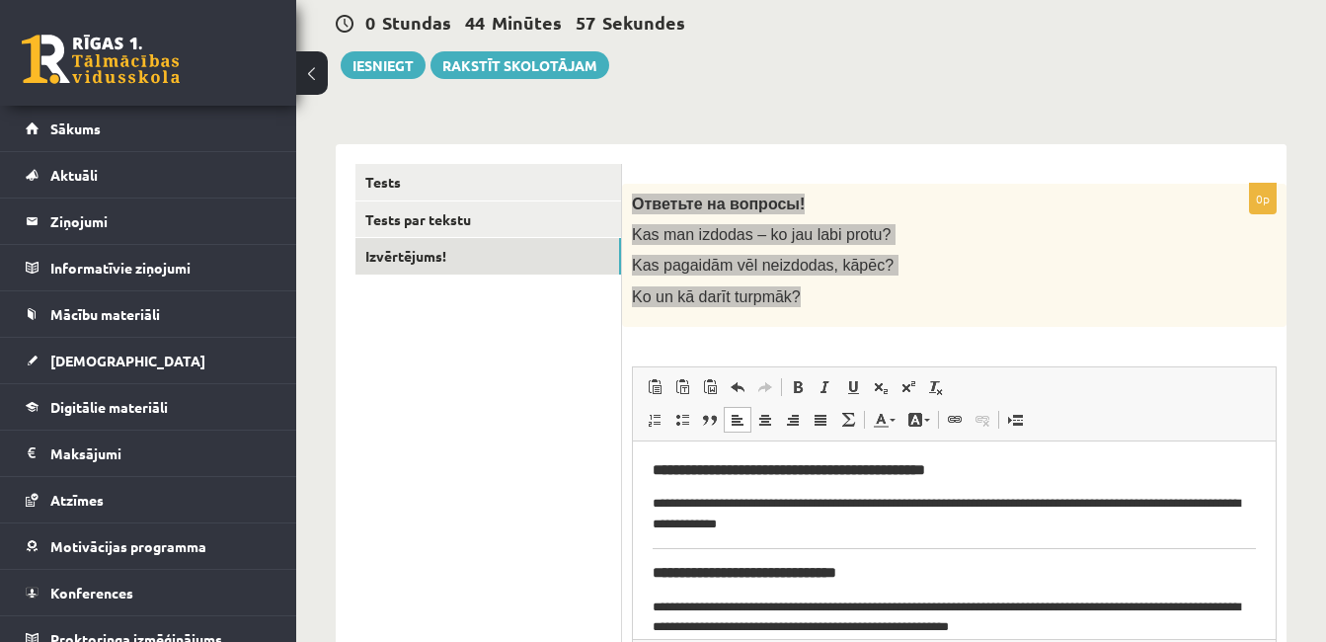
scroll to position [174, 0]
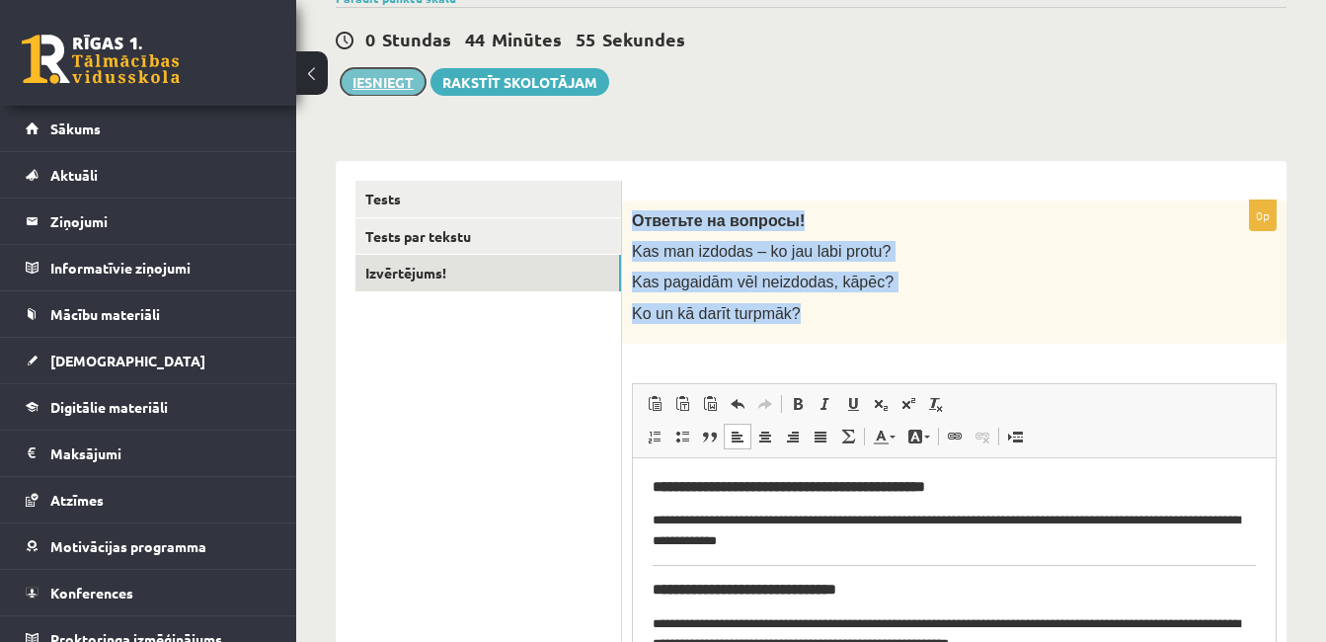
click at [376, 75] on button "Iesniegt" at bounding box center [383, 82] width 85 height 28
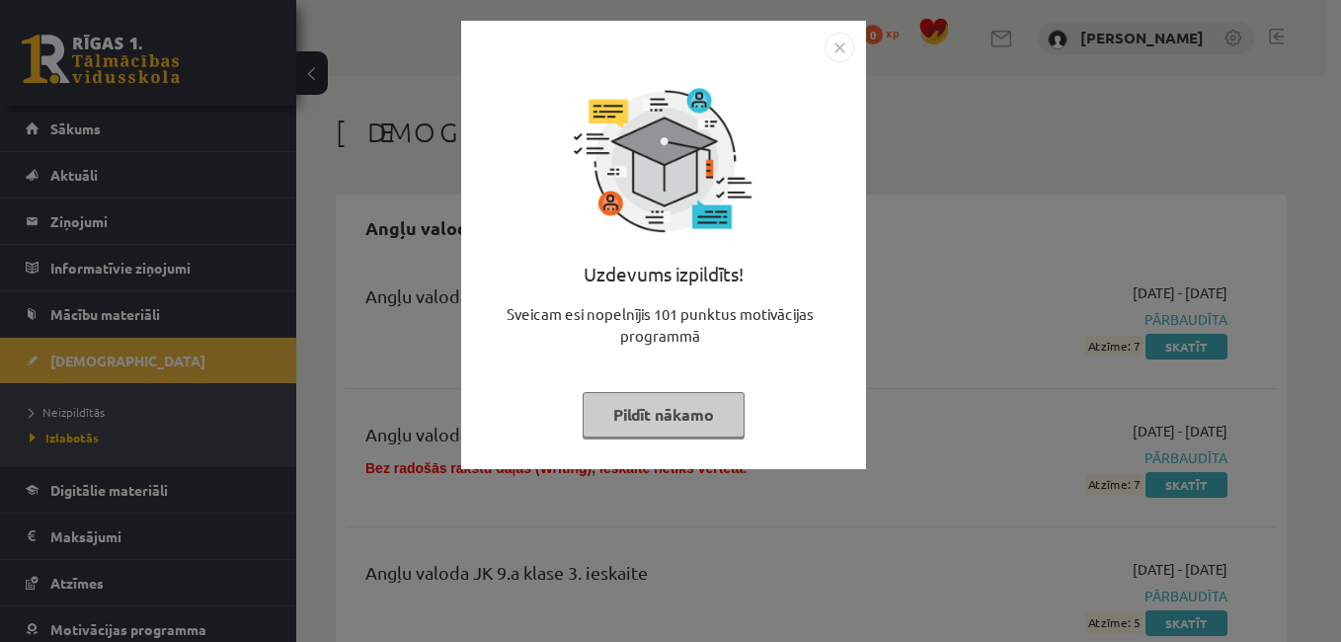
click at [691, 413] on button "Pildīt nākamo" at bounding box center [663, 414] width 162 height 45
